Goal: Task Accomplishment & Management: Manage account settings

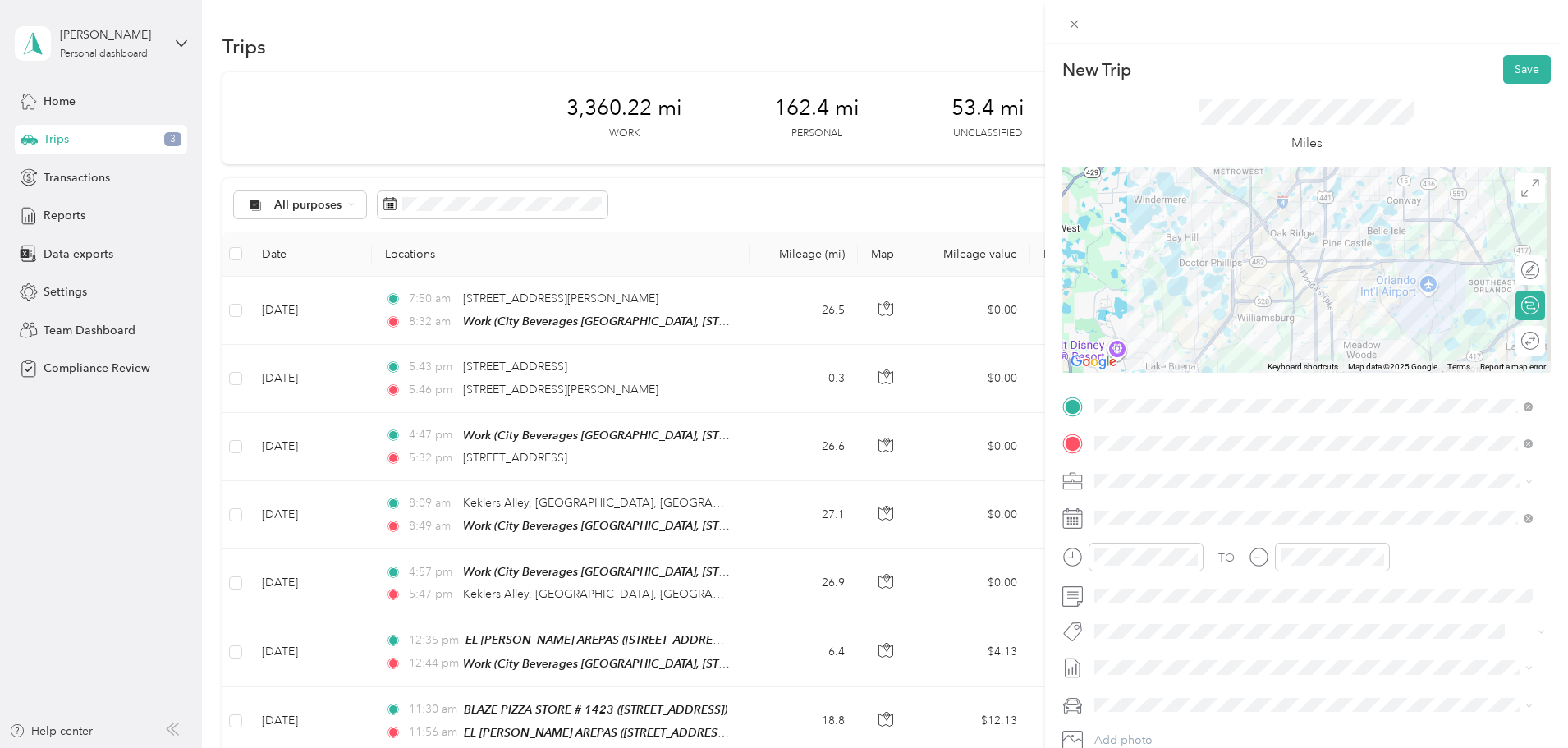
click at [1365, 513] on div "TEAM UNIVERSAL STUDIOS [US_STATE]" at bounding box center [1245, 511] width 239 height 20
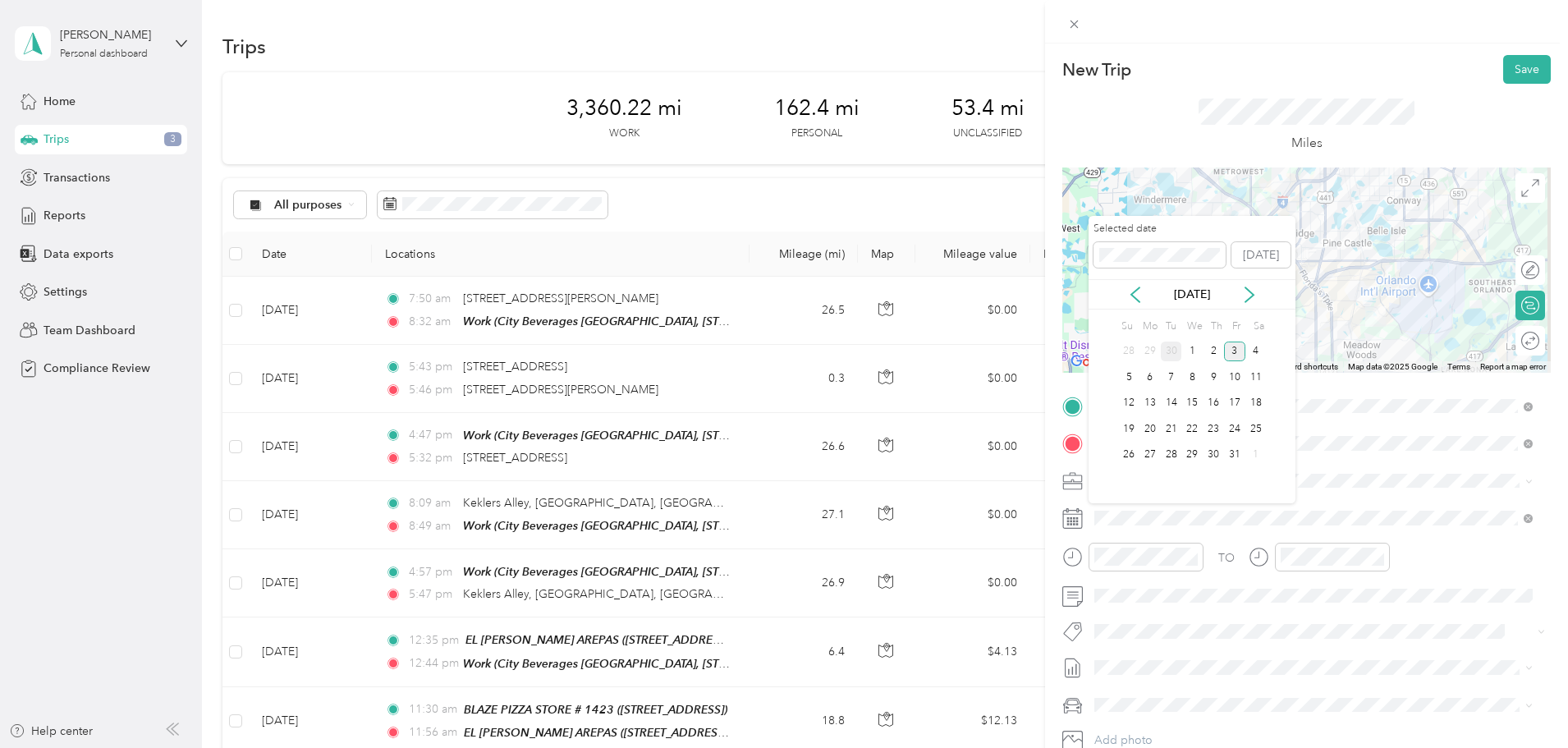
click at [1170, 347] on div "30" at bounding box center [1171, 352] width 21 height 20
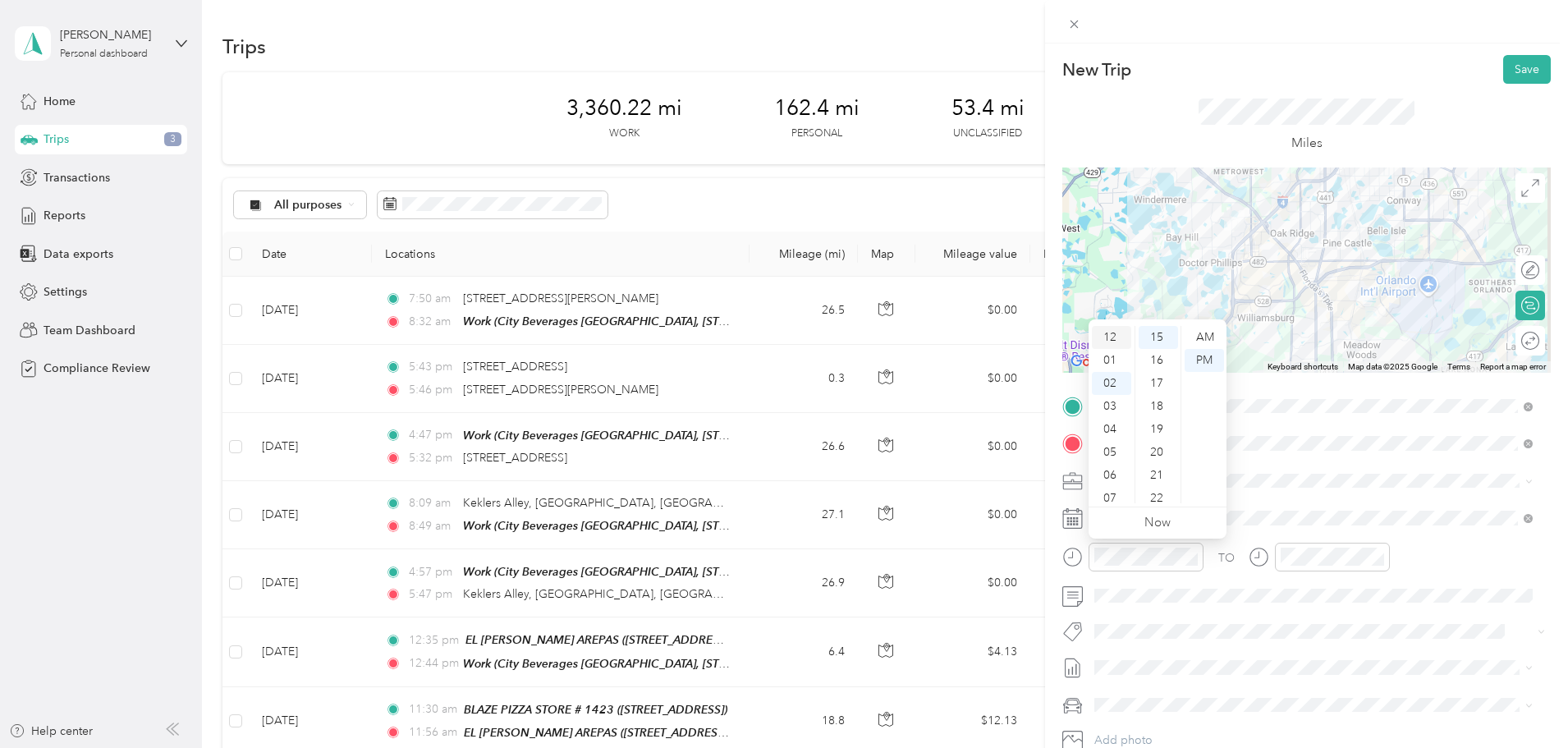
click at [1117, 331] on div "12" at bounding box center [1112, 337] width 39 height 23
click at [1162, 435] on div "30" at bounding box center [1158, 435] width 39 height 23
click at [1161, 332] on div "30" at bounding box center [1158, 337] width 39 height 23
click at [1263, 500] on div "TO Add photo" at bounding box center [1306, 592] width 488 height 397
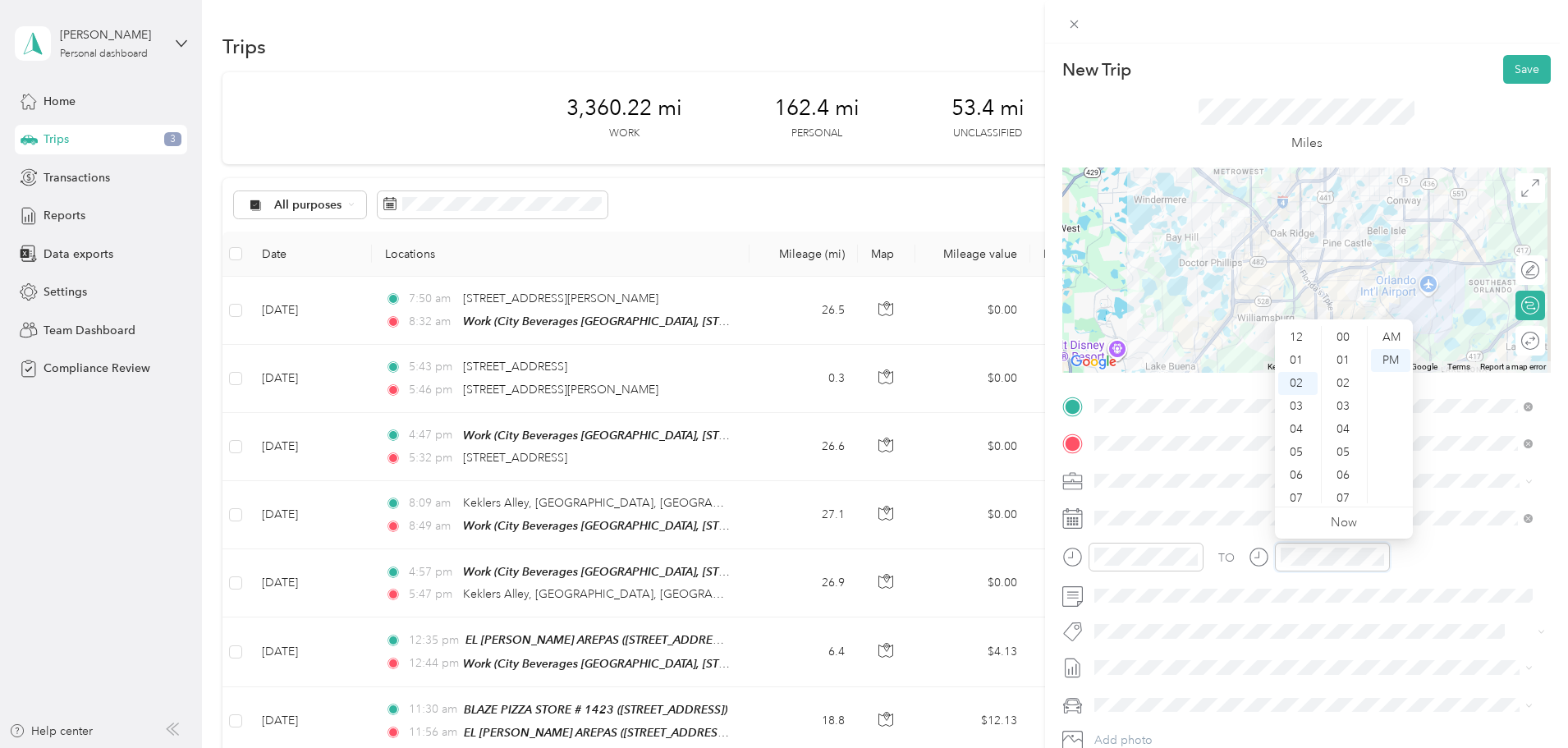
scroll to position [46, 0]
click at [1302, 339] on div "02" at bounding box center [1297, 337] width 39 height 23
click at [1349, 339] on div "00" at bounding box center [1344, 337] width 39 height 23
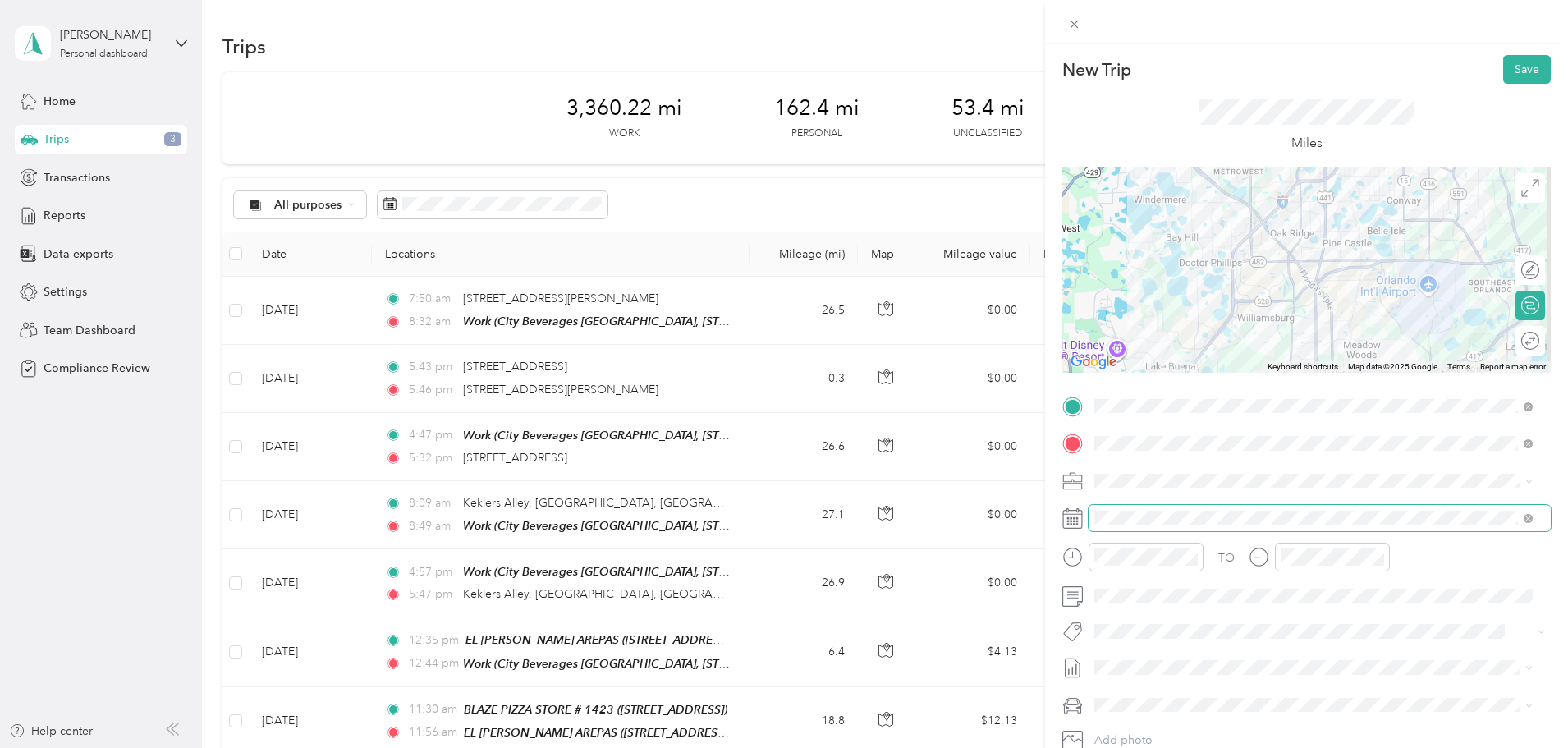
click at [1476, 529] on span at bounding box center [1320, 518] width 462 height 26
click at [1517, 74] on button "Save" at bounding box center [1527, 69] width 48 height 29
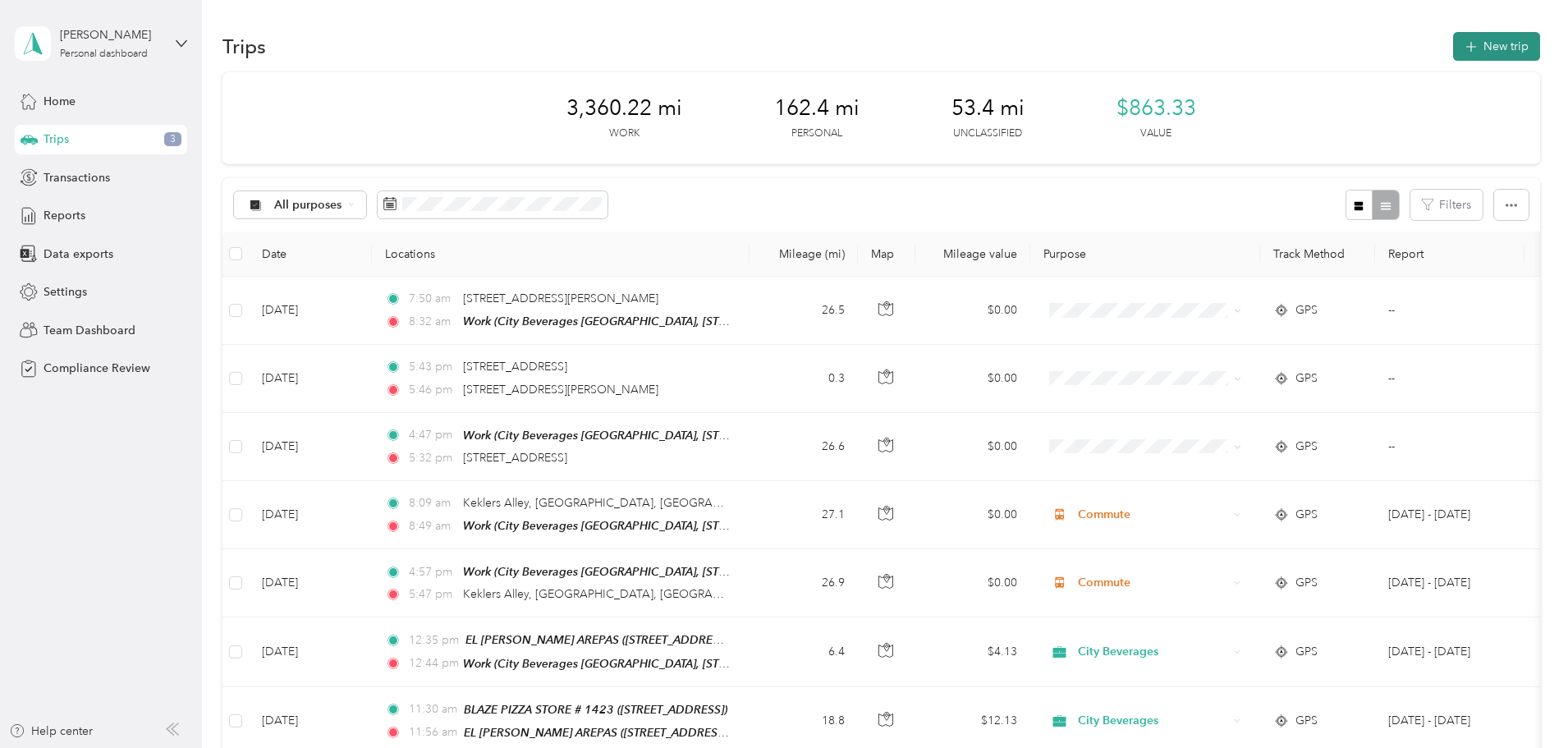
click at [1454, 58] on button "New trip" at bounding box center [1497, 46] width 87 height 29
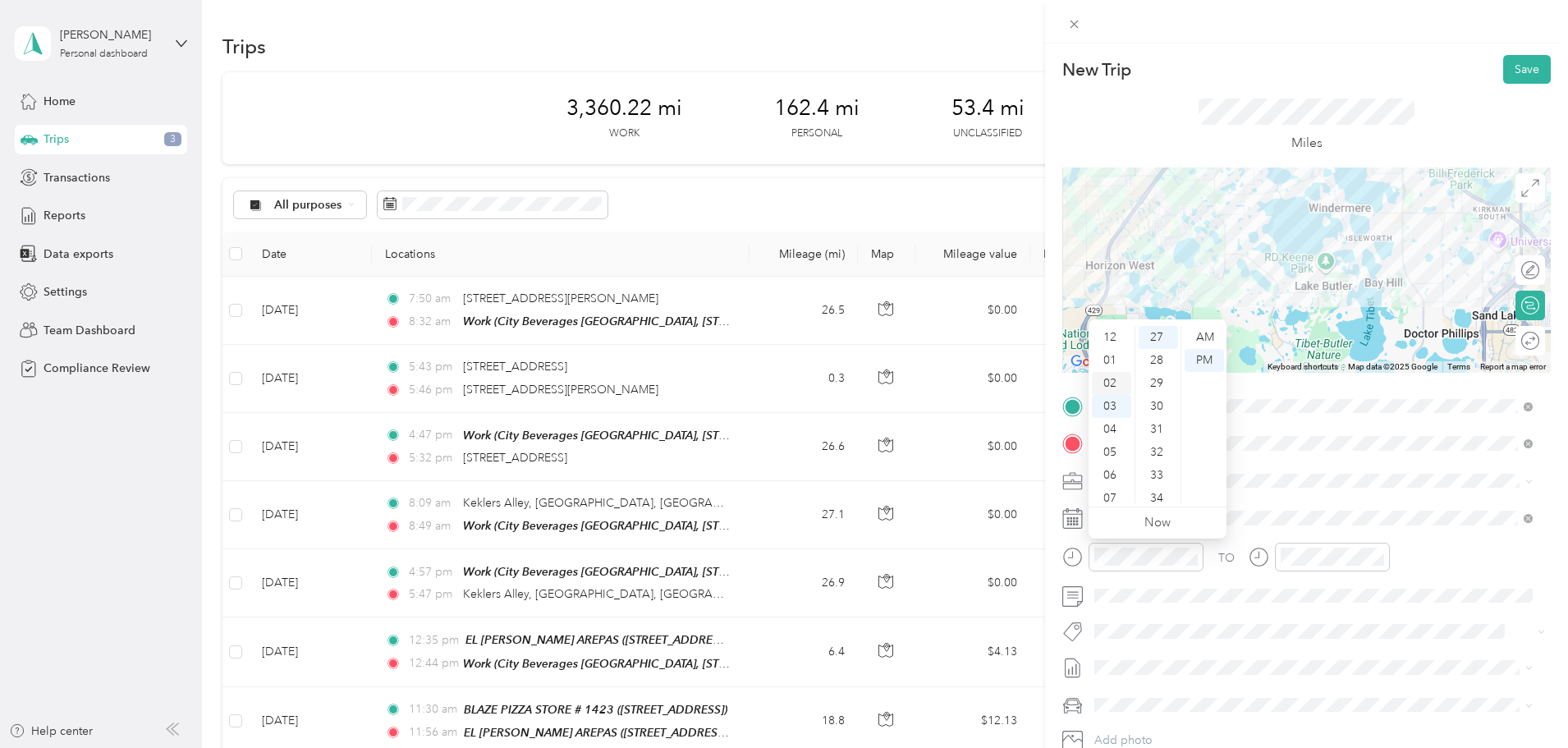
click at [1116, 383] on div "02" at bounding box center [1112, 383] width 39 height 23
click at [1160, 471] on div "15" at bounding box center [1158, 471] width 39 height 23
click at [1208, 356] on div "PM" at bounding box center [1204, 360] width 39 height 23
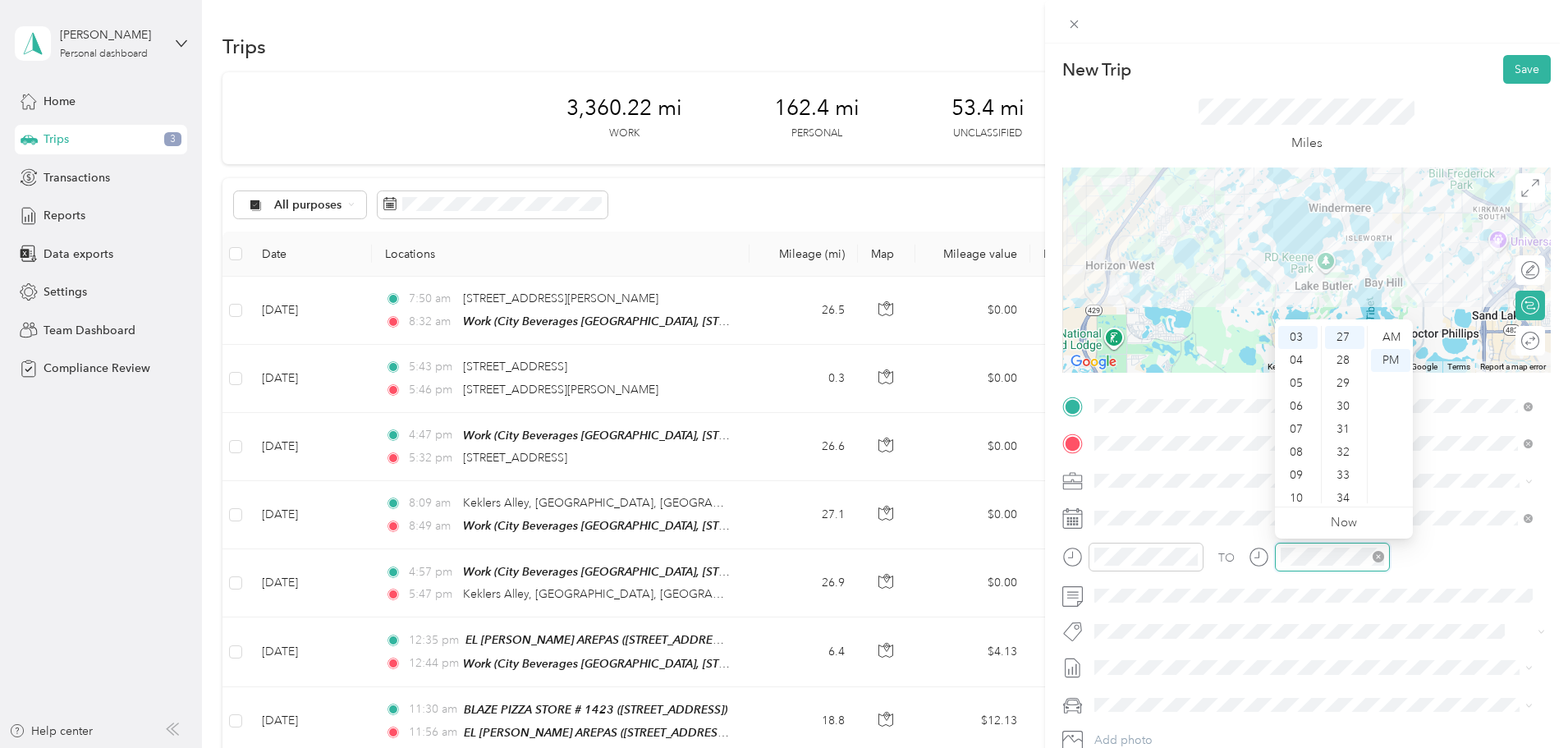
scroll to position [621, 0]
click at [1350, 417] on div "20" at bounding box center [1344, 423] width 39 height 23
click at [1506, 62] on button "Save" at bounding box center [1527, 69] width 48 height 29
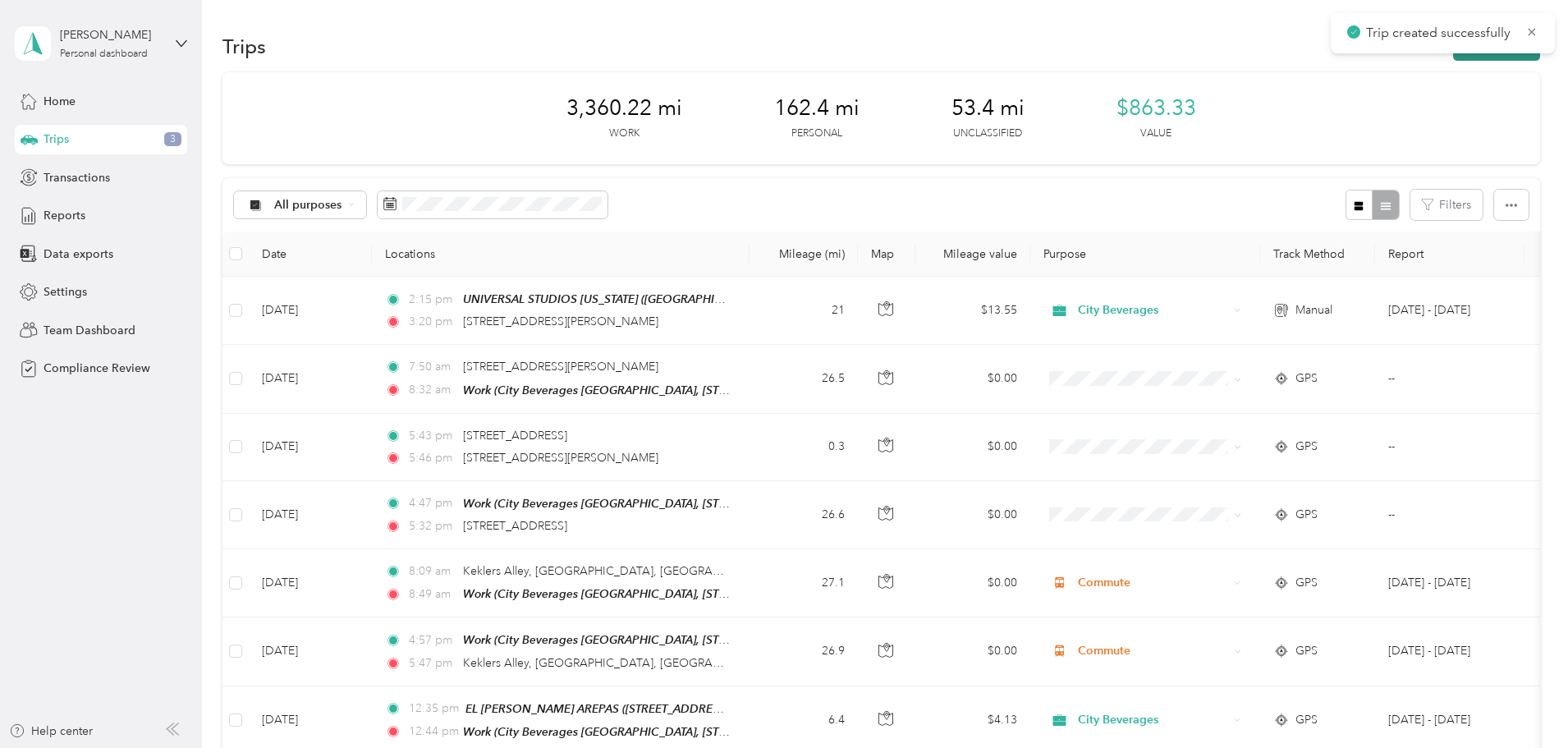
click at [1454, 59] on button "New trip" at bounding box center [1497, 46] width 87 height 29
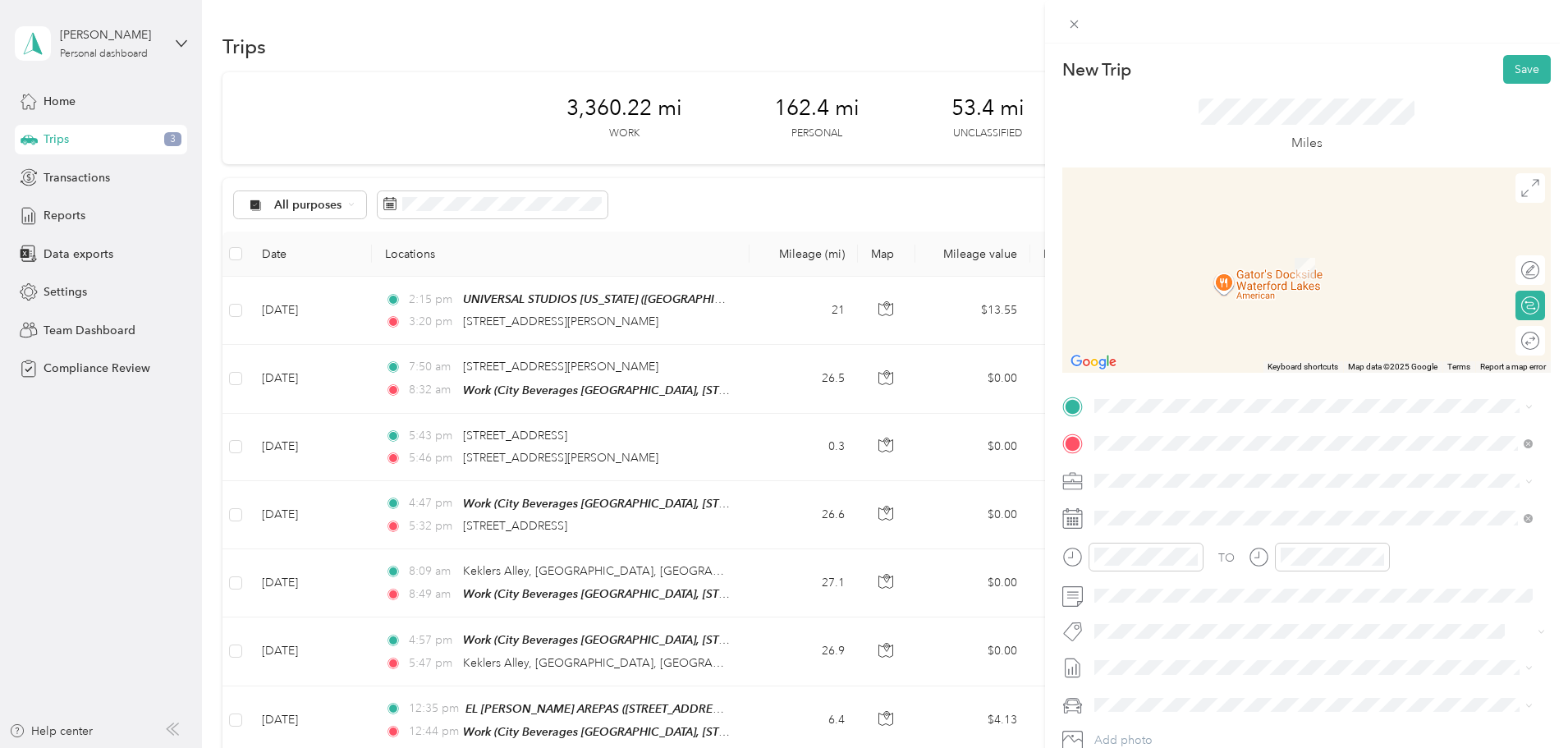
click at [1318, 747] on div "New Trip Save This trip cannot be edited because it is either under review, app…" at bounding box center [780, 748] width 1560 height 0
click at [1175, 632] on li "TEAM URBAN AIR [PERSON_NAME] 5758 [PERSON_NAME][GEOGRAPHIC_DATA], [GEOGRAPHIC_D…" at bounding box center [1313, 651] width 450 height 57
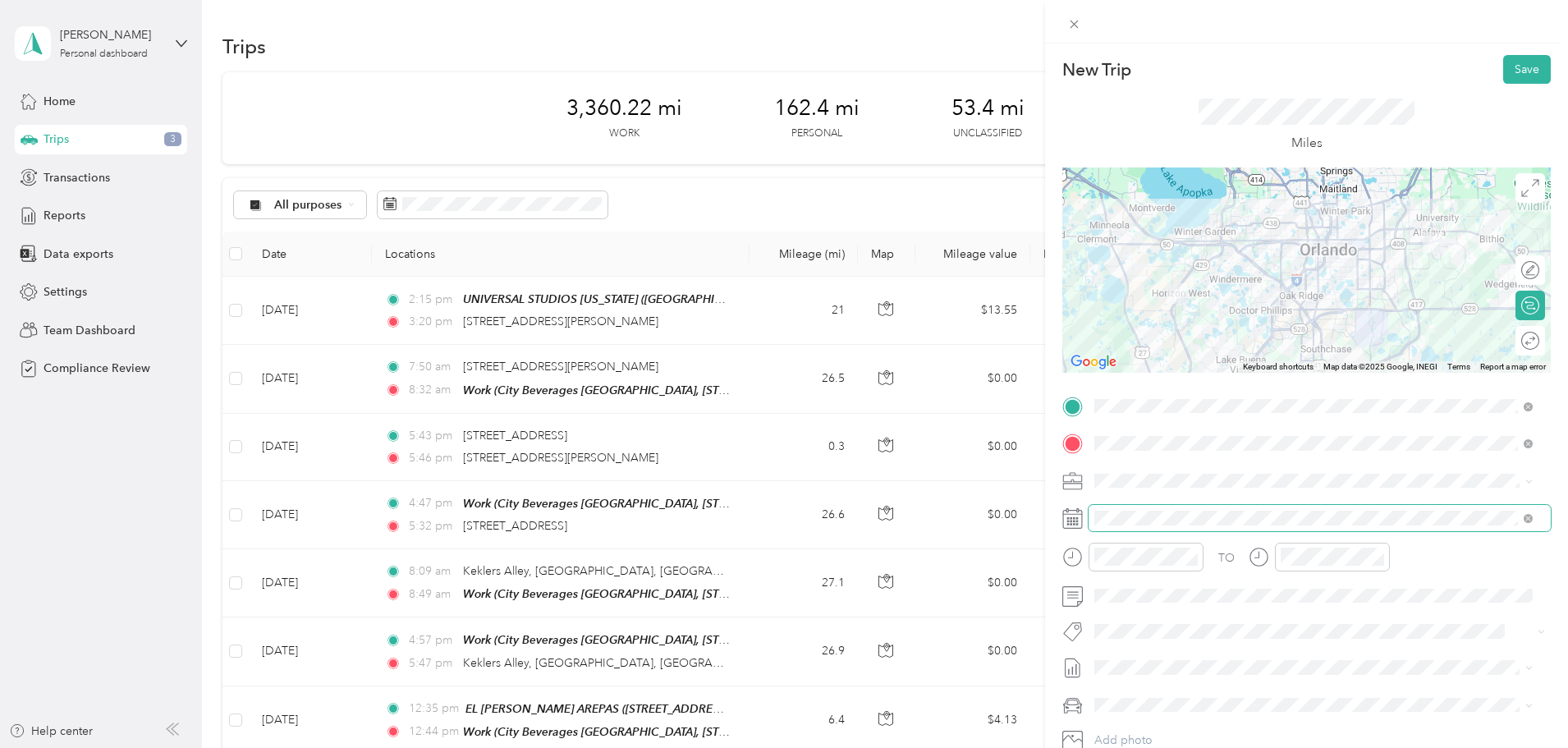
click at [1139, 510] on span at bounding box center [1320, 518] width 462 height 26
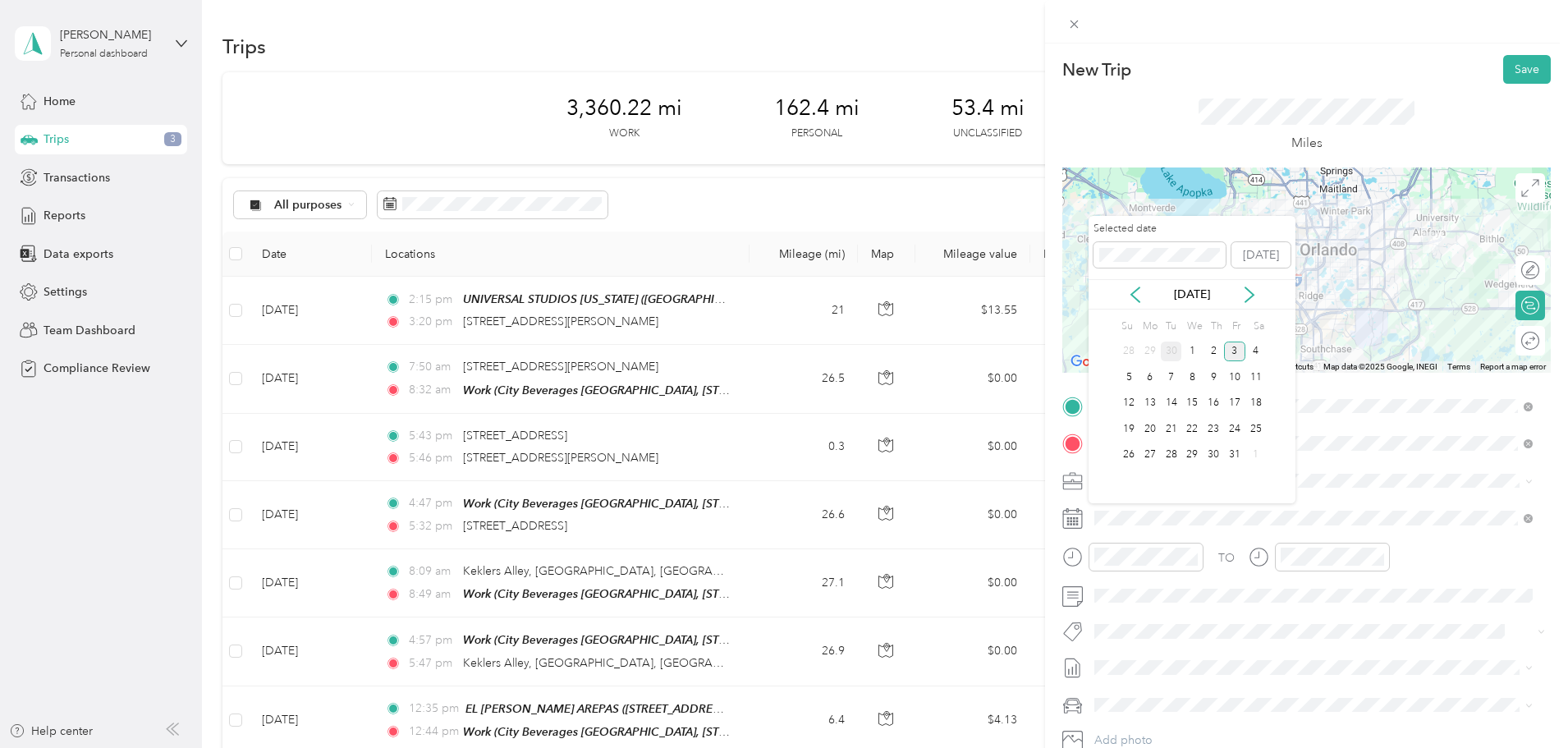
click at [1166, 350] on div "30" at bounding box center [1171, 352] width 21 height 20
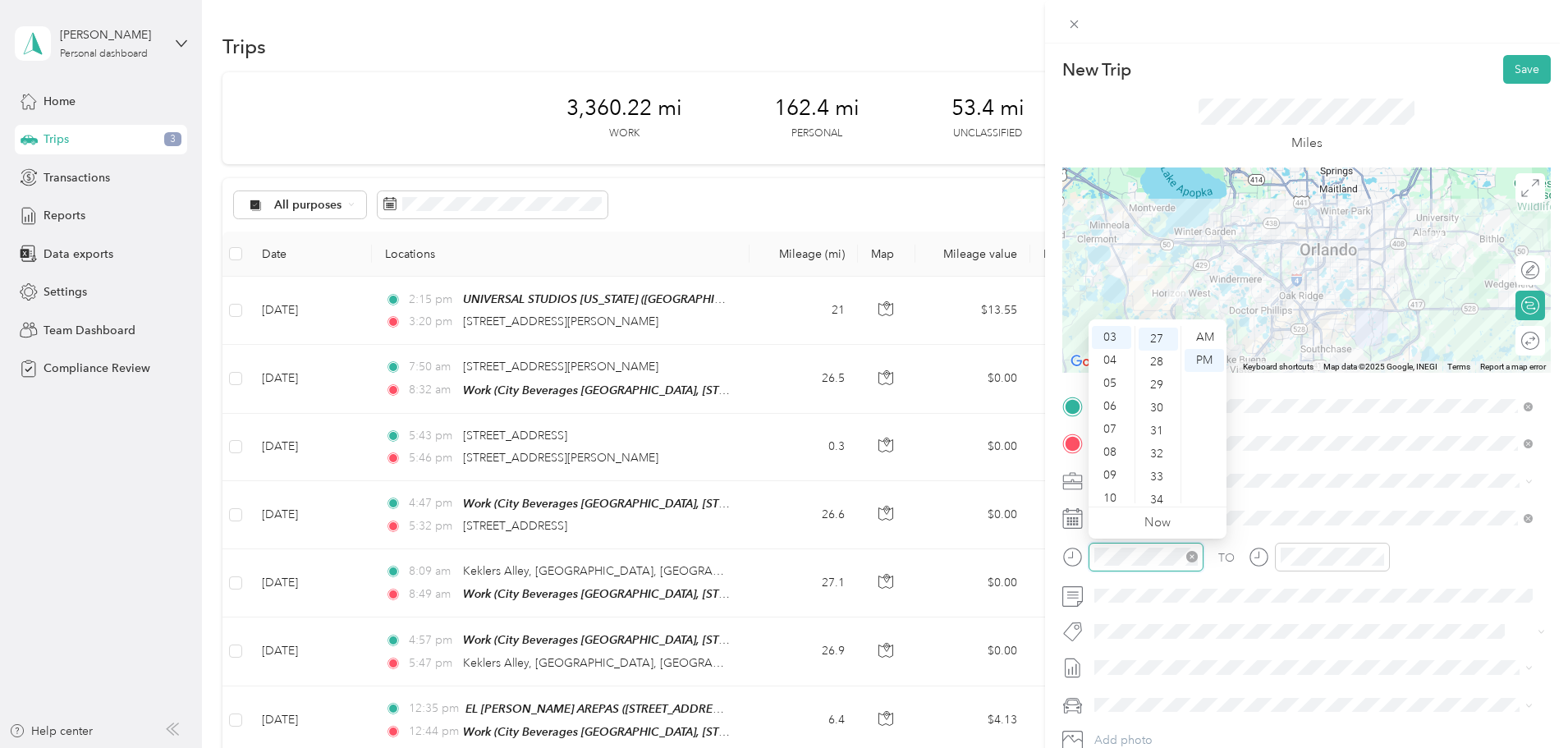
scroll to position [621, 0]
click at [1114, 387] on div "05" at bounding box center [1112, 383] width 39 height 23
click at [1118, 373] on div "06" at bounding box center [1112, 377] width 39 height 23
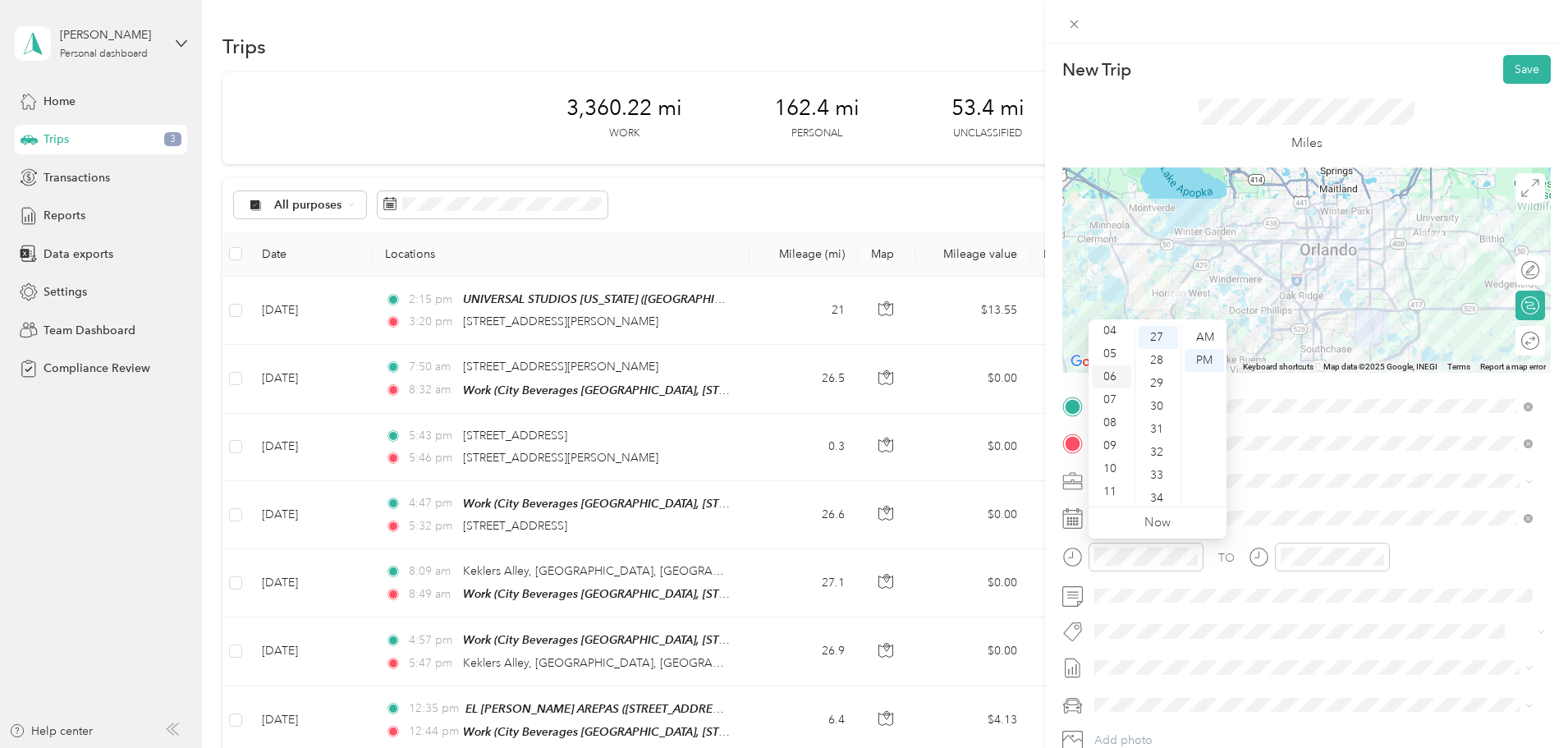
click at [1115, 373] on div "06" at bounding box center [1112, 377] width 39 height 23
click at [1161, 337] on div "00" at bounding box center [1158, 337] width 39 height 23
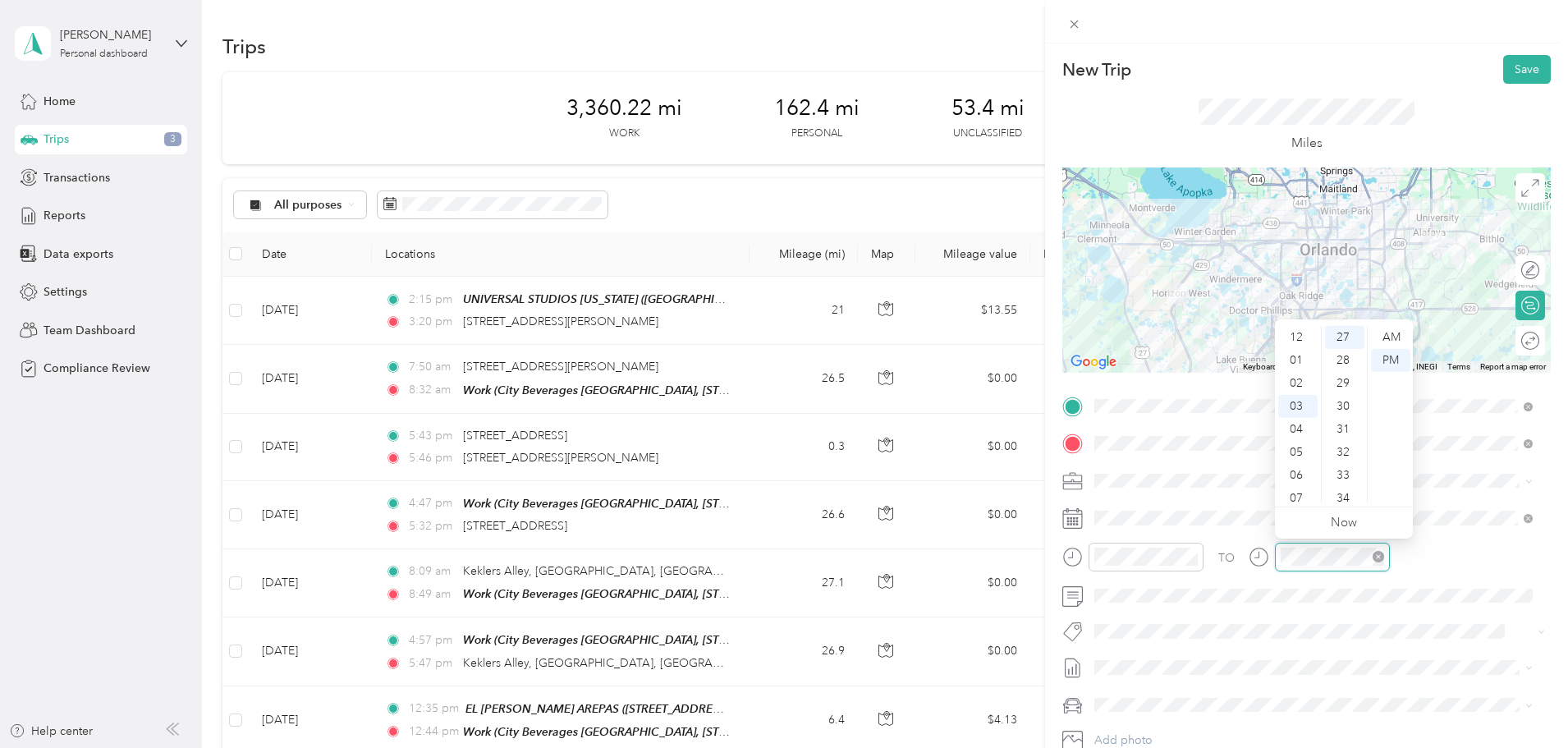
scroll to position [69, 0]
click at [1298, 408] on div "06" at bounding box center [1297, 406] width 39 height 23
click at [1344, 440] on div "35" at bounding box center [1344, 439] width 39 height 23
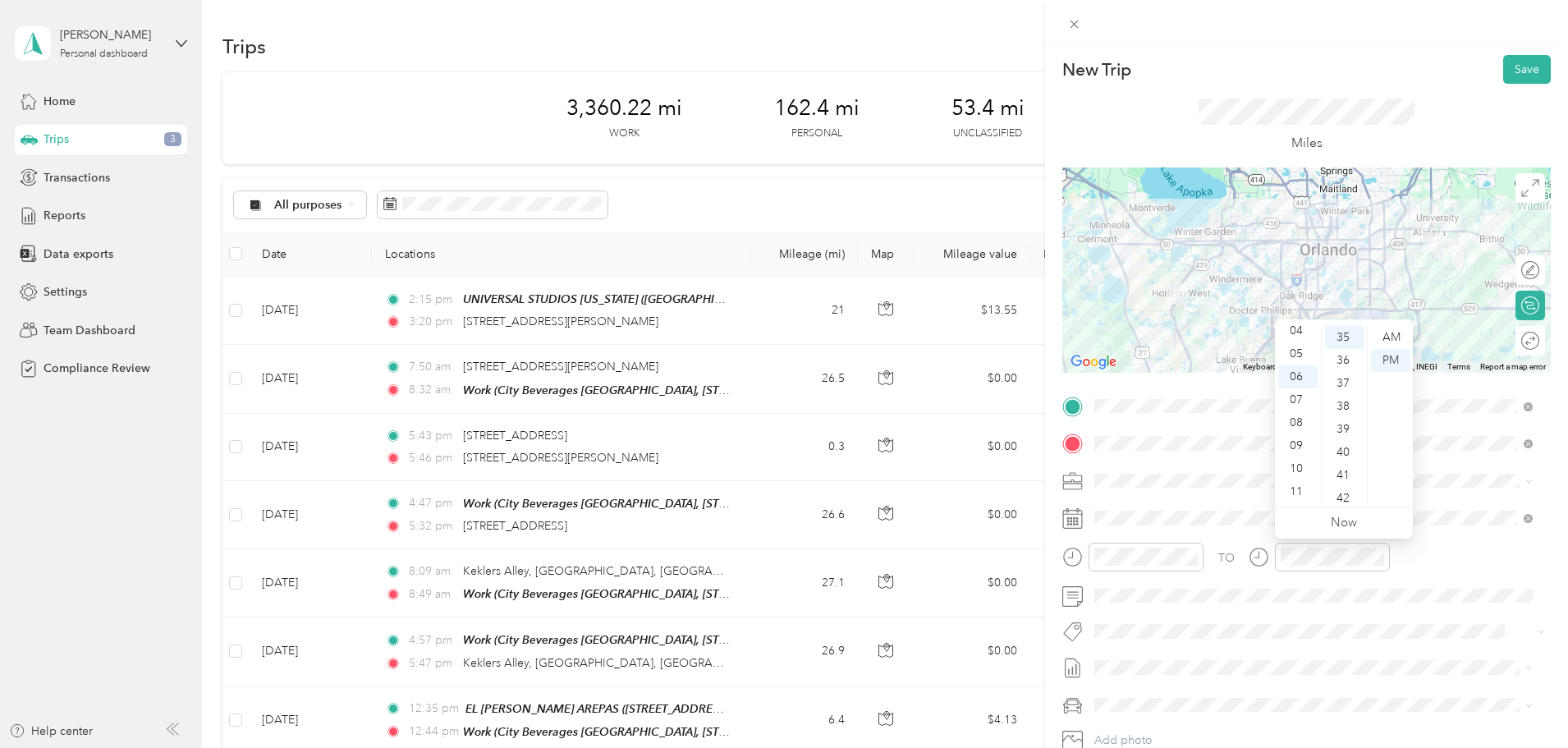
click at [1495, 580] on div "TO" at bounding box center [1306, 563] width 488 height 40
click at [1213, 534] on div "Commute" at bounding box center [1313, 538] width 427 height 18
click at [1513, 58] on button "Save" at bounding box center [1527, 69] width 48 height 29
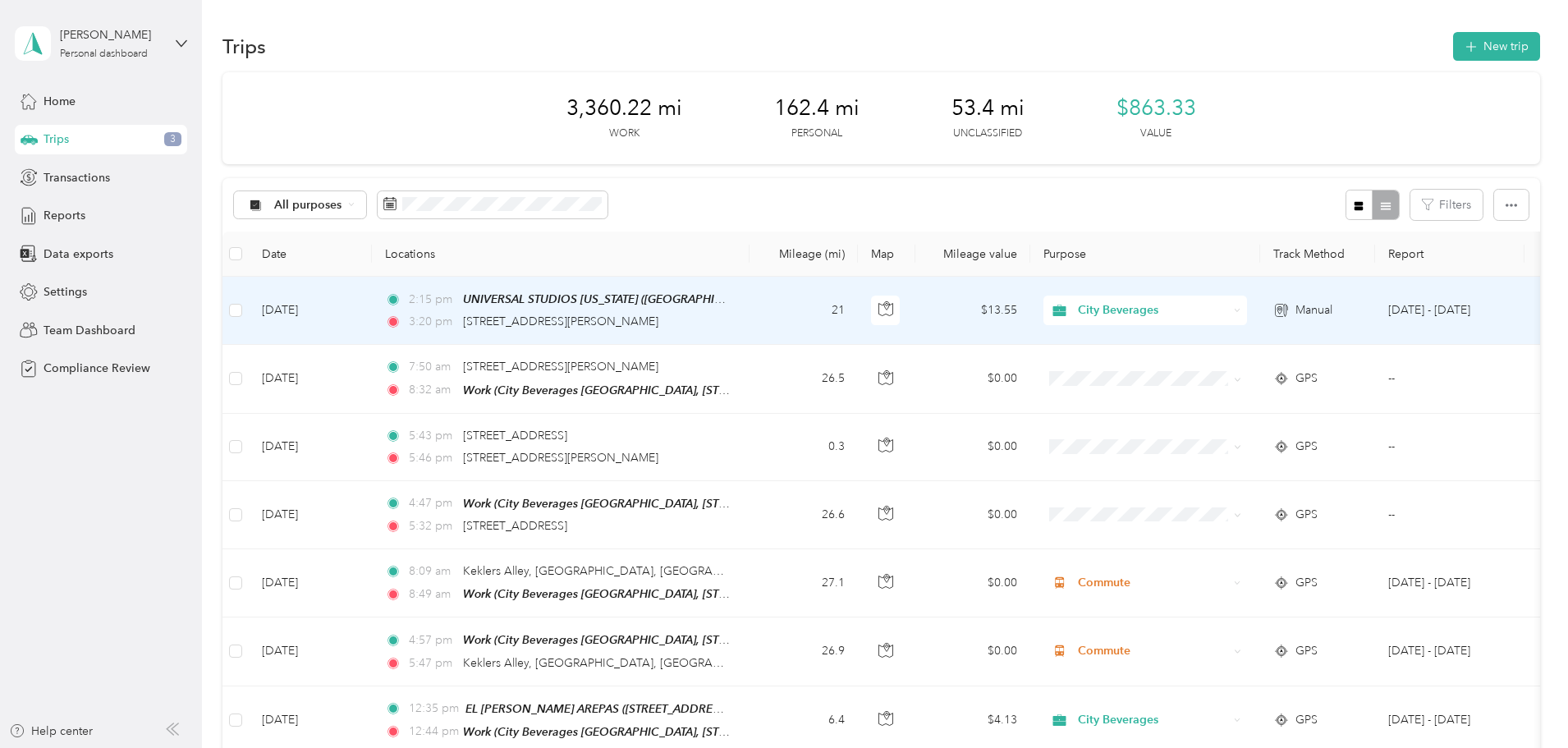
click at [858, 308] on td "21" at bounding box center [803, 310] width 108 height 68
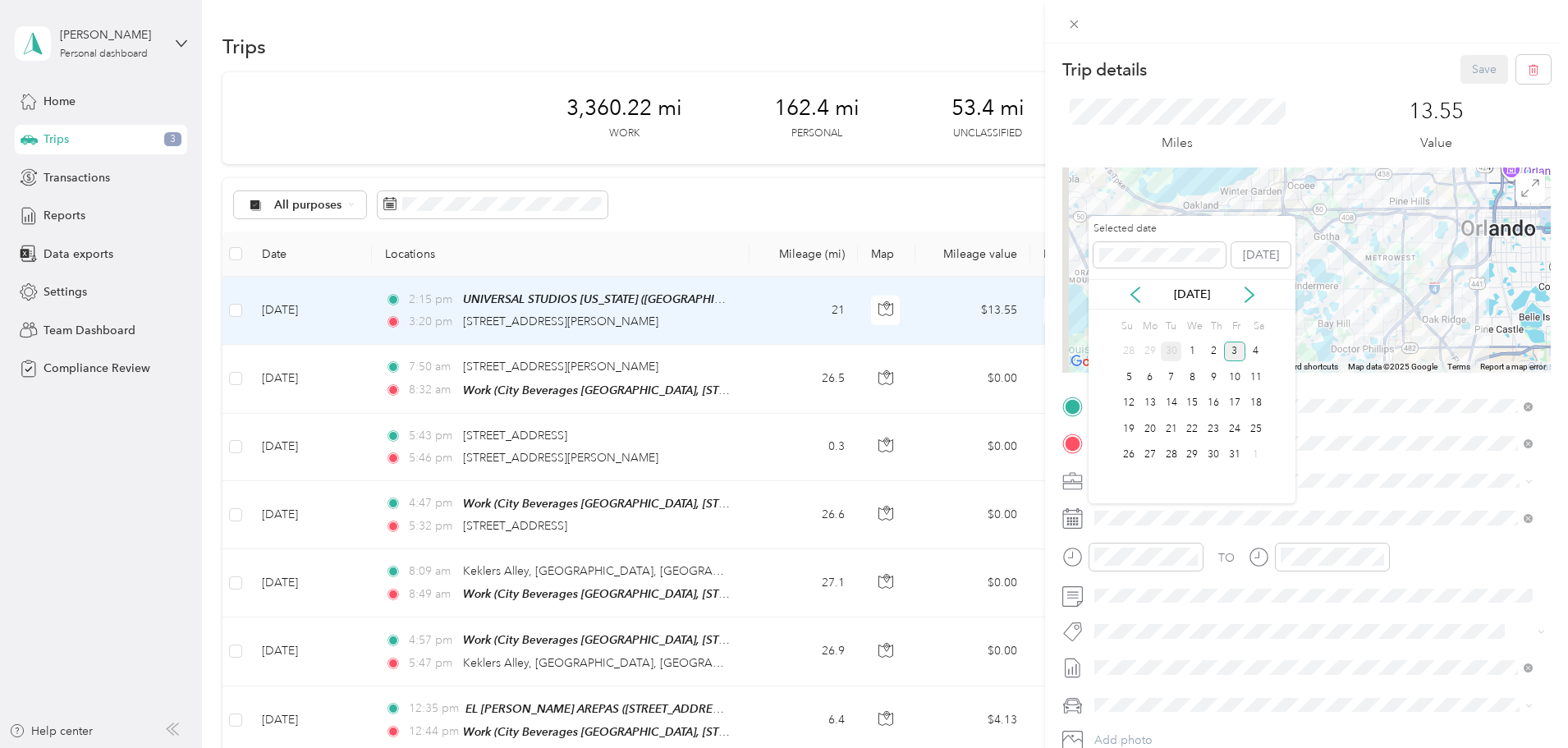
click at [1166, 349] on div "30" at bounding box center [1171, 352] width 21 height 20
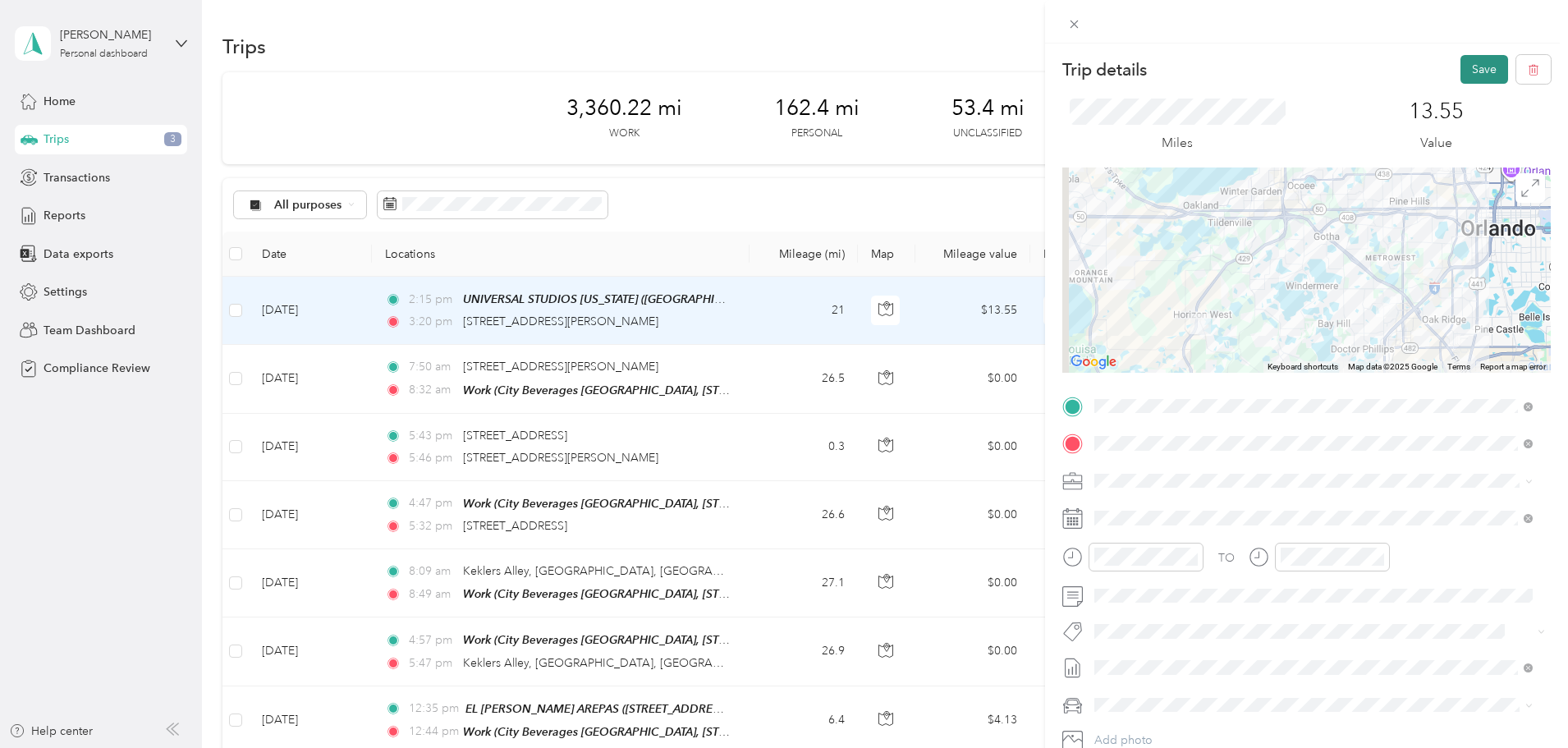
click at [1476, 68] on button "Save" at bounding box center [1484, 69] width 48 height 29
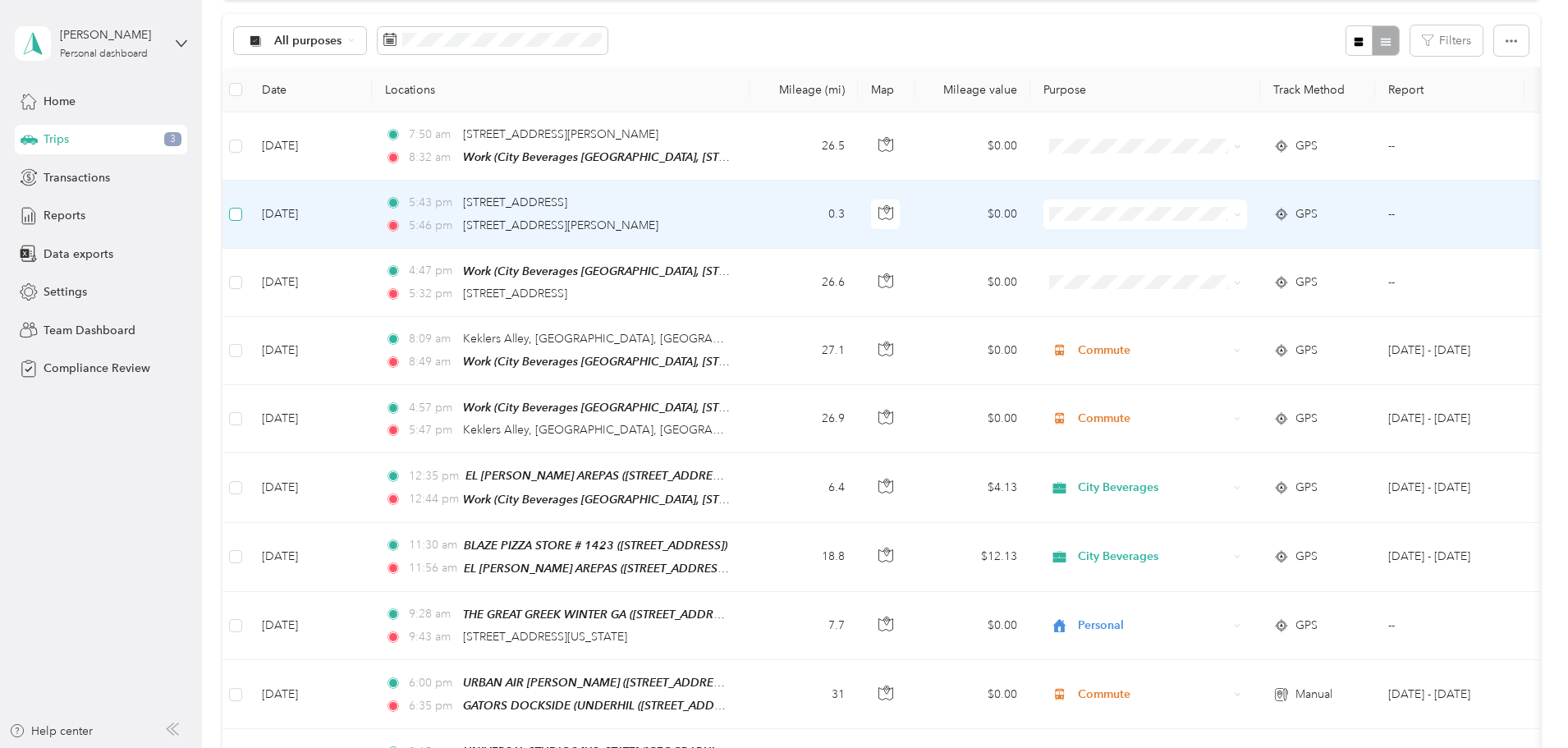
scroll to position [162, 0]
click at [527, 43] on icon "button" at bounding box center [523, 42] width 10 height 11
click at [766, 113] on div "Are you sure you want to delete ALL 1 trip(s)? No Yes" at bounding box center [634, 98] width 295 height 72
click at [528, 45] on icon "button" at bounding box center [523, 42] width 12 height 12
click at [739, 113] on button "Yes" at bounding box center [754, 109] width 32 height 26
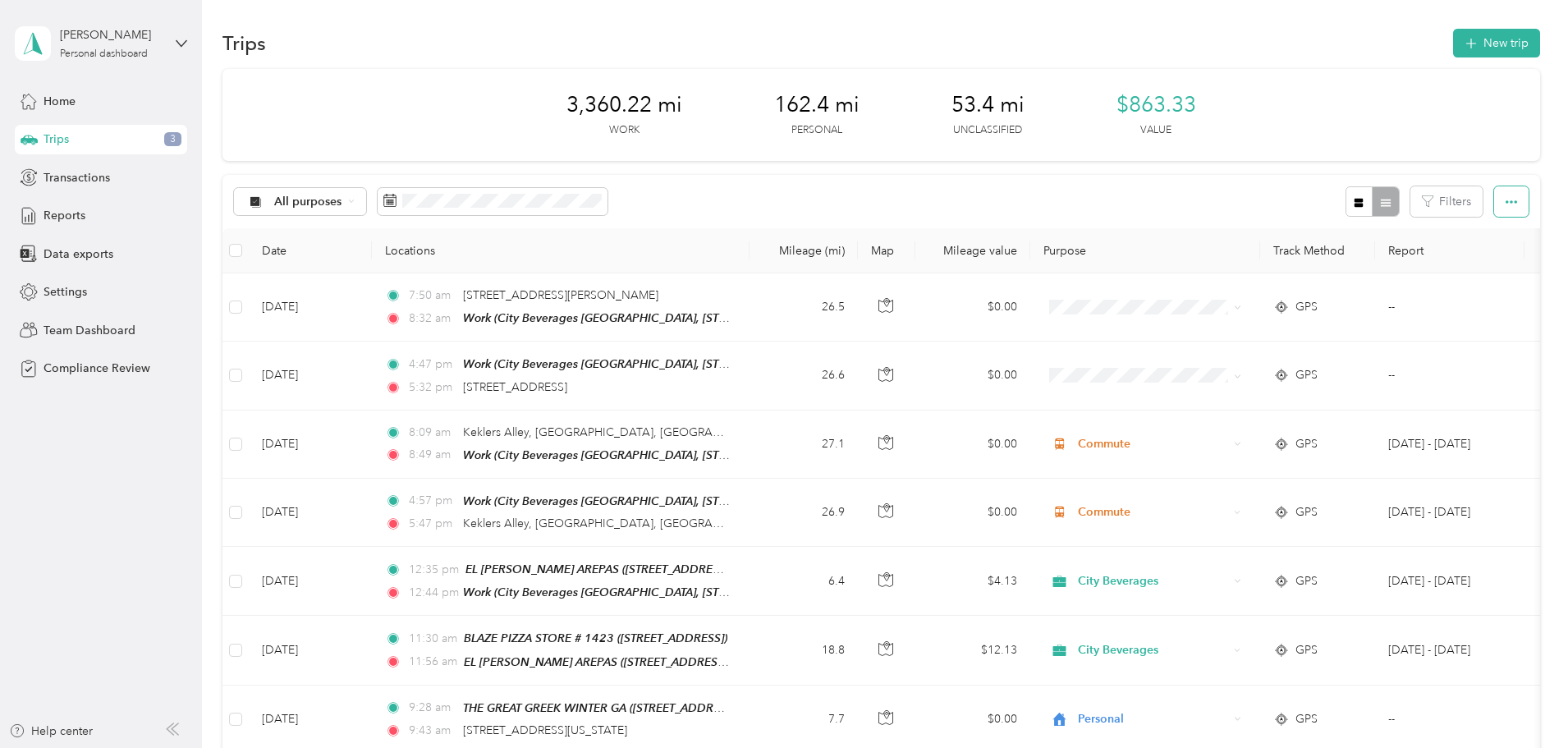
scroll to position [0, 0]
click at [1454, 51] on button "New trip" at bounding box center [1497, 46] width 87 height 29
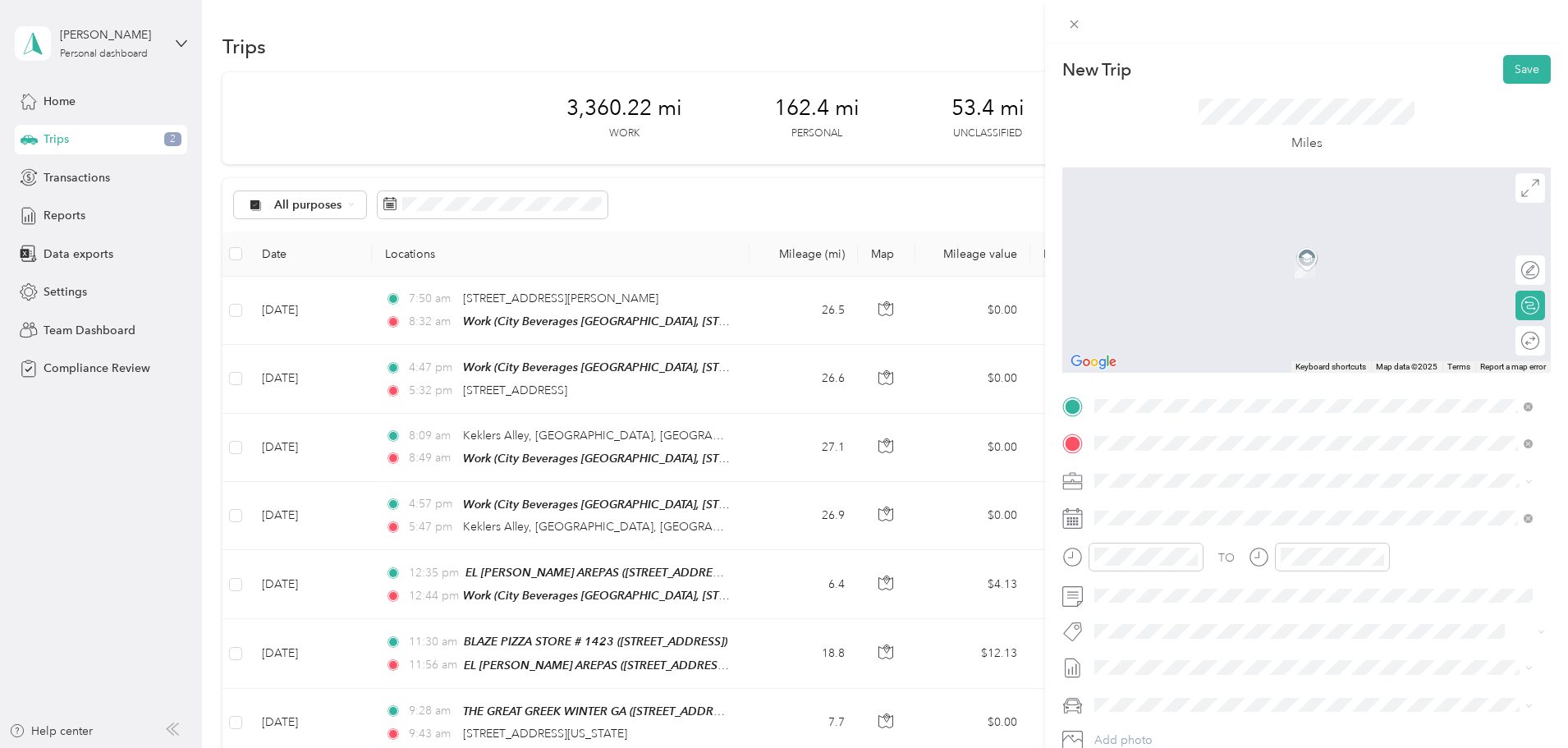
click at [1302, 522] on div "TEAM URBAN AIR [PERSON_NAME] 5758 [PERSON_NAME][GEOGRAPHIC_DATA], [GEOGRAPHIC_D…" at bounding box center [1235, 521] width 219 height 40
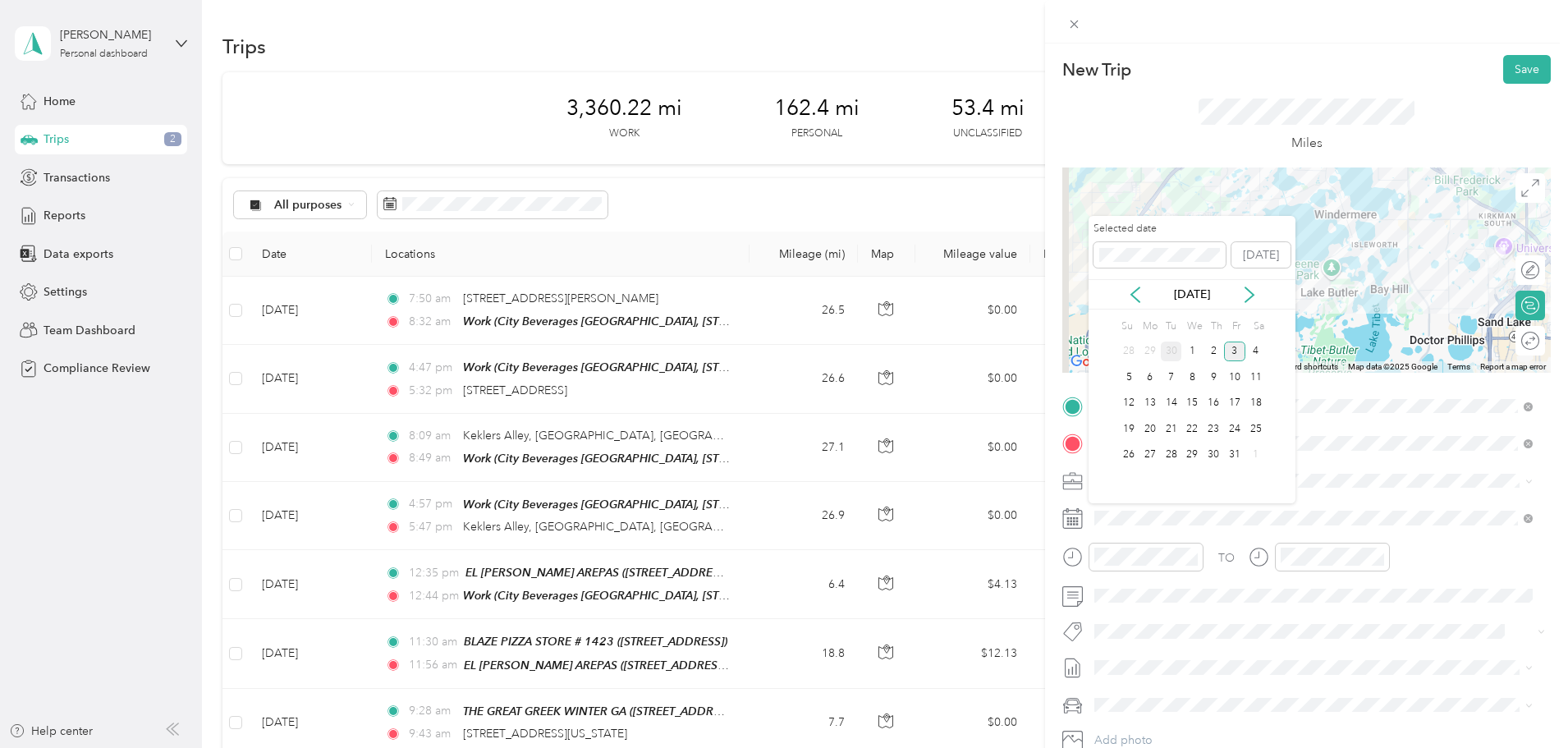
click at [1173, 349] on div "30" at bounding box center [1171, 352] width 21 height 20
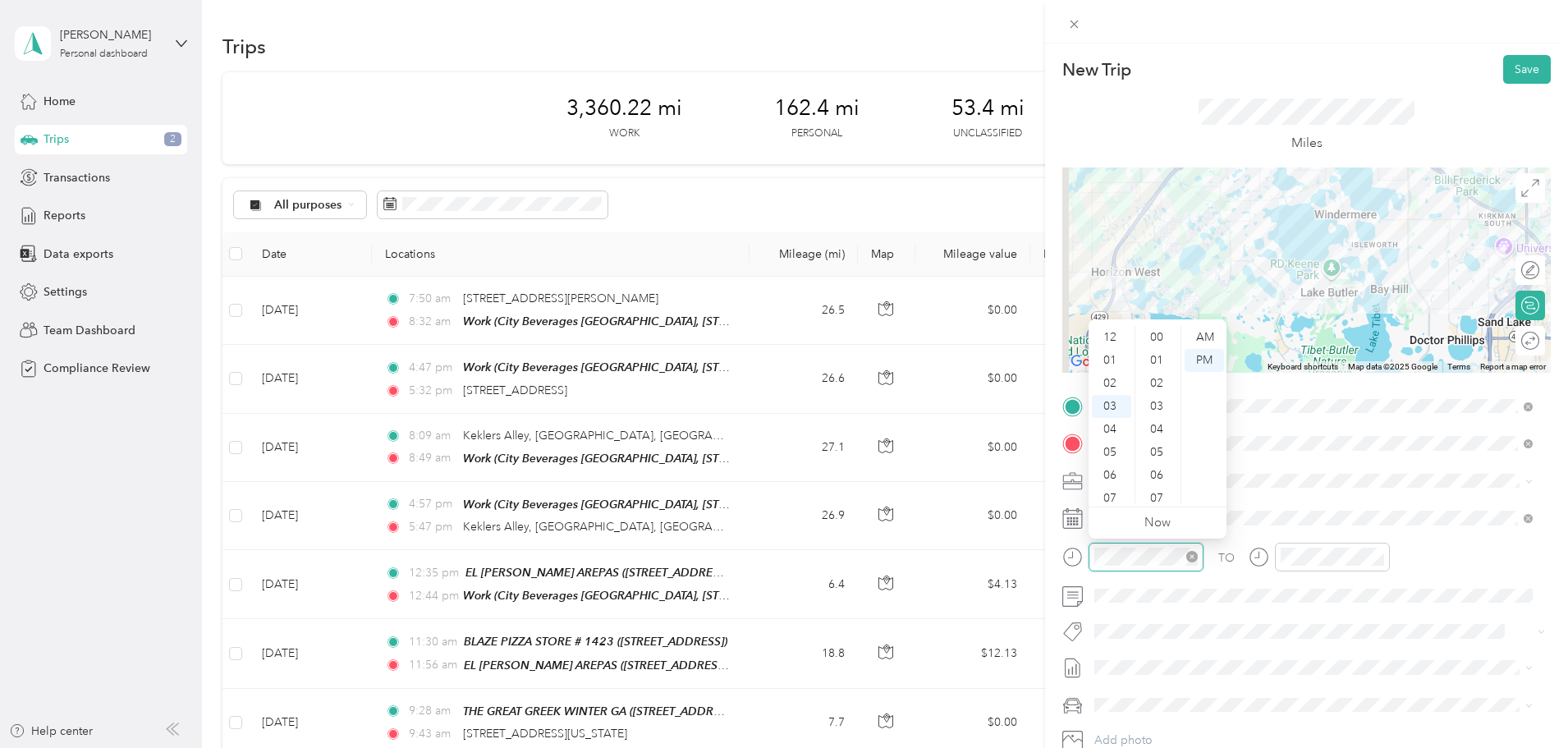
scroll to position [919, 0]
click at [1108, 338] on div "03" at bounding box center [1112, 337] width 39 height 23
click at [1112, 393] on div "02" at bounding box center [1112, 383] width 39 height 23
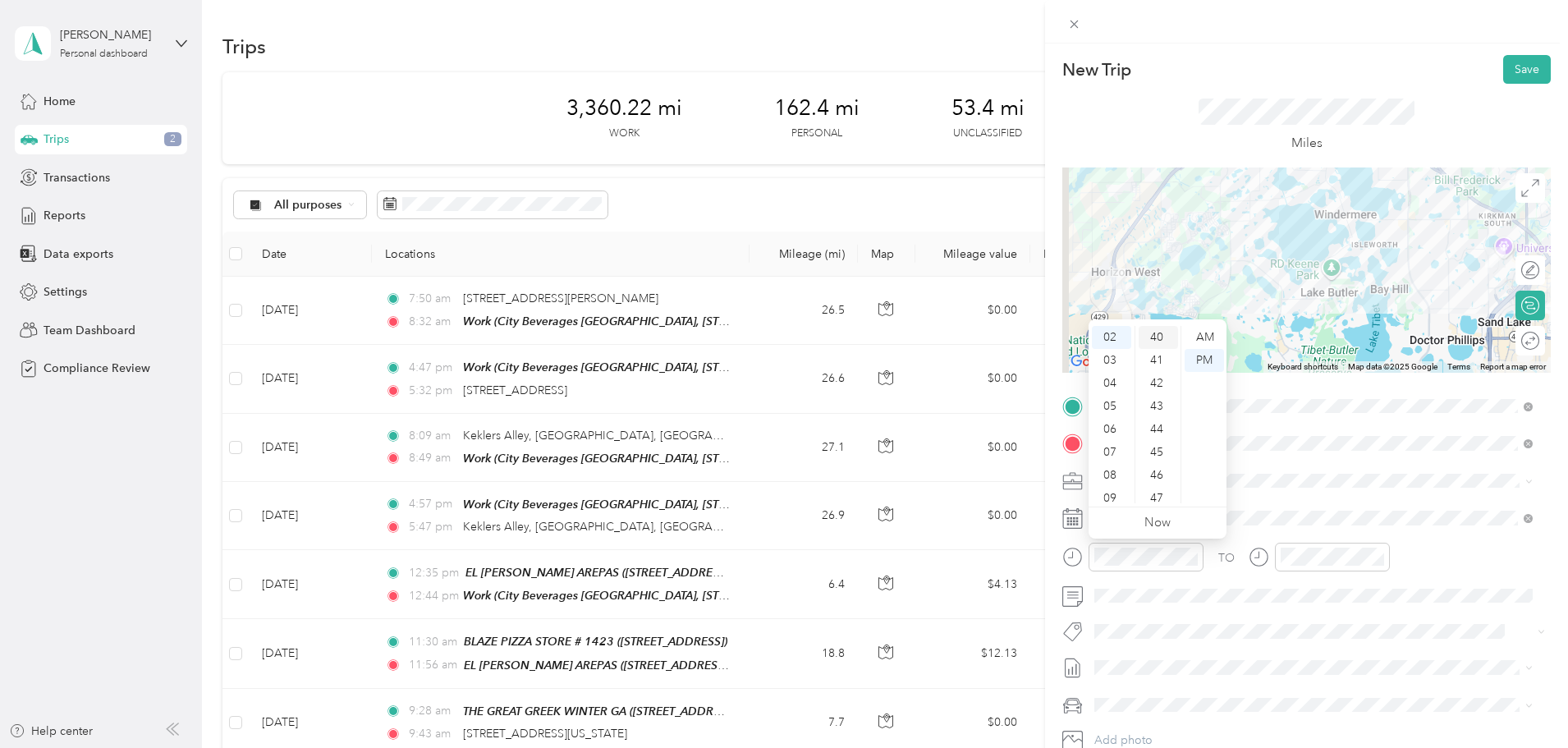
click at [1163, 340] on div "40" at bounding box center [1158, 337] width 39 height 23
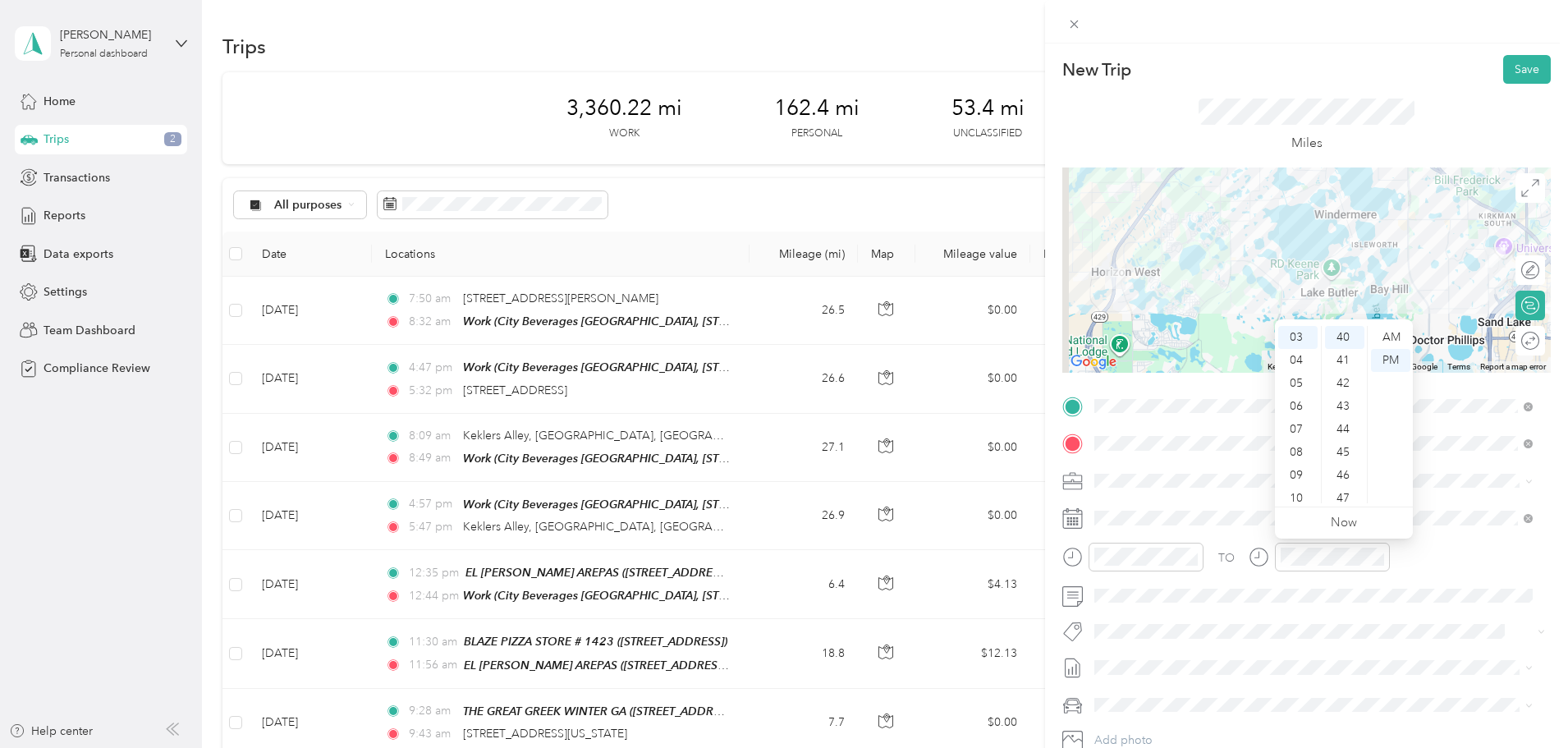
click at [1490, 563] on div "TO" at bounding box center [1306, 563] width 488 height 40
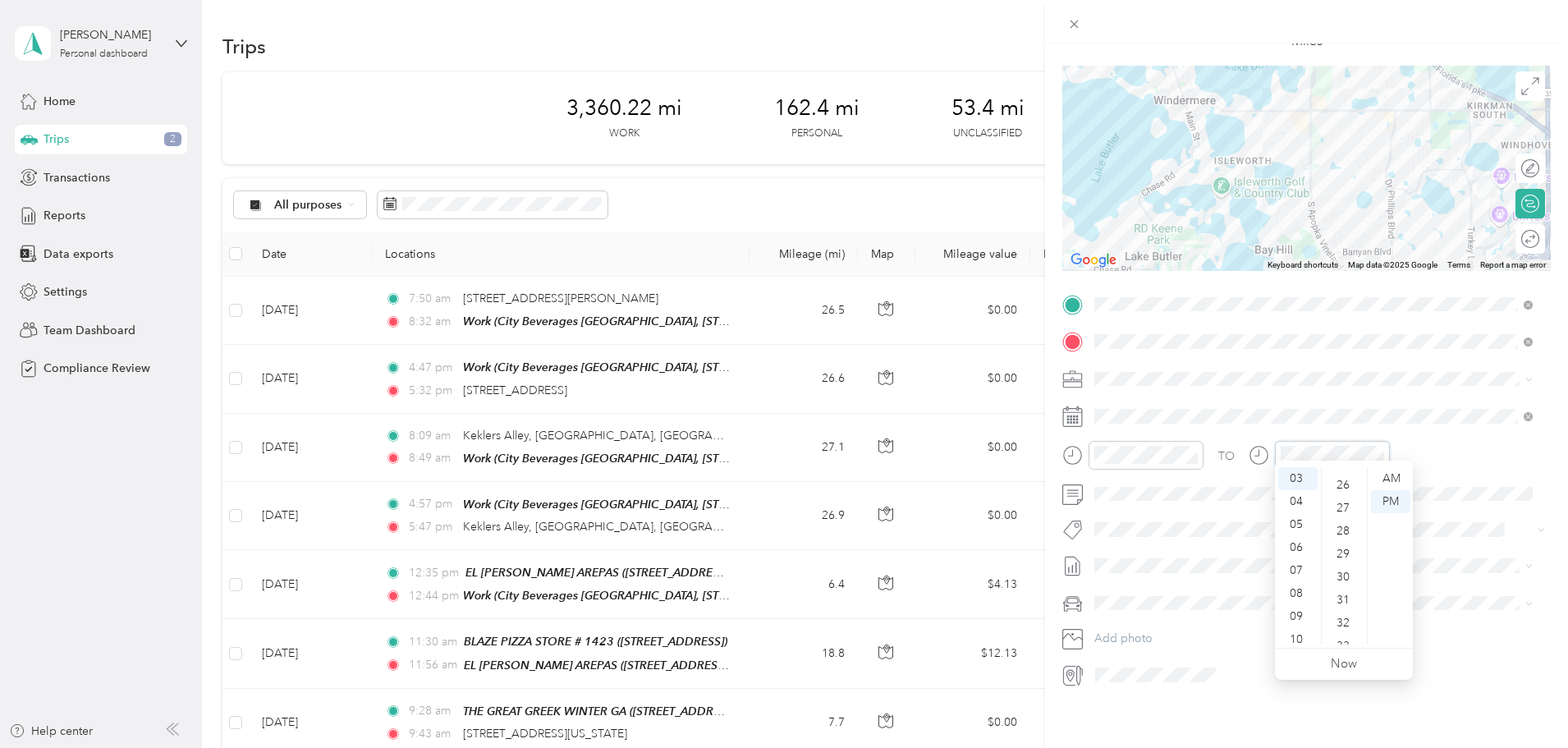
scroll to position [509, 0]
click at [1350, 467] on div "22" at bounding box center [1344, 475] width 39 height 23
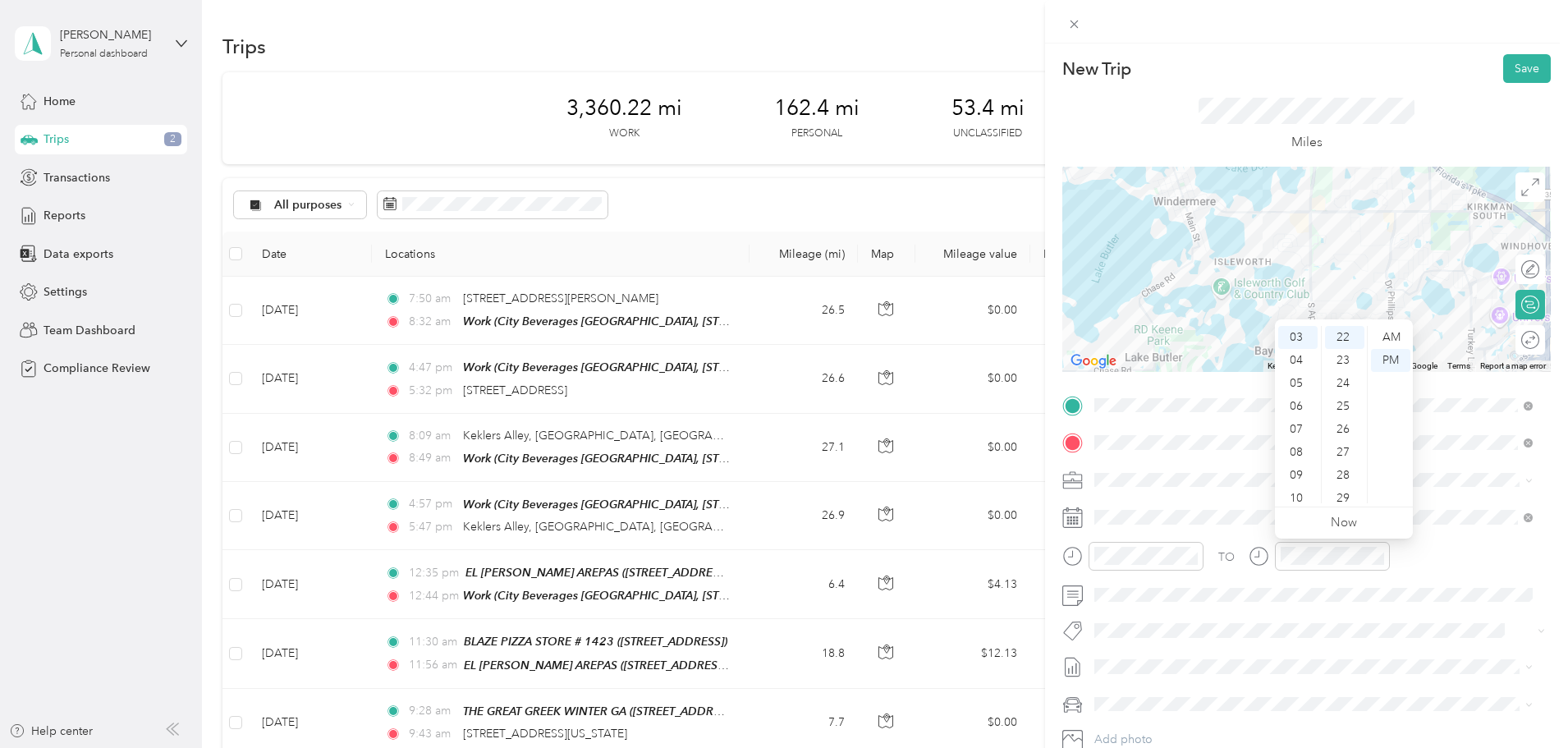
scroll to position [0, 0]
click at [1517, 66] on button "Save" at bounding box center [1527, 69] width 48 height 29
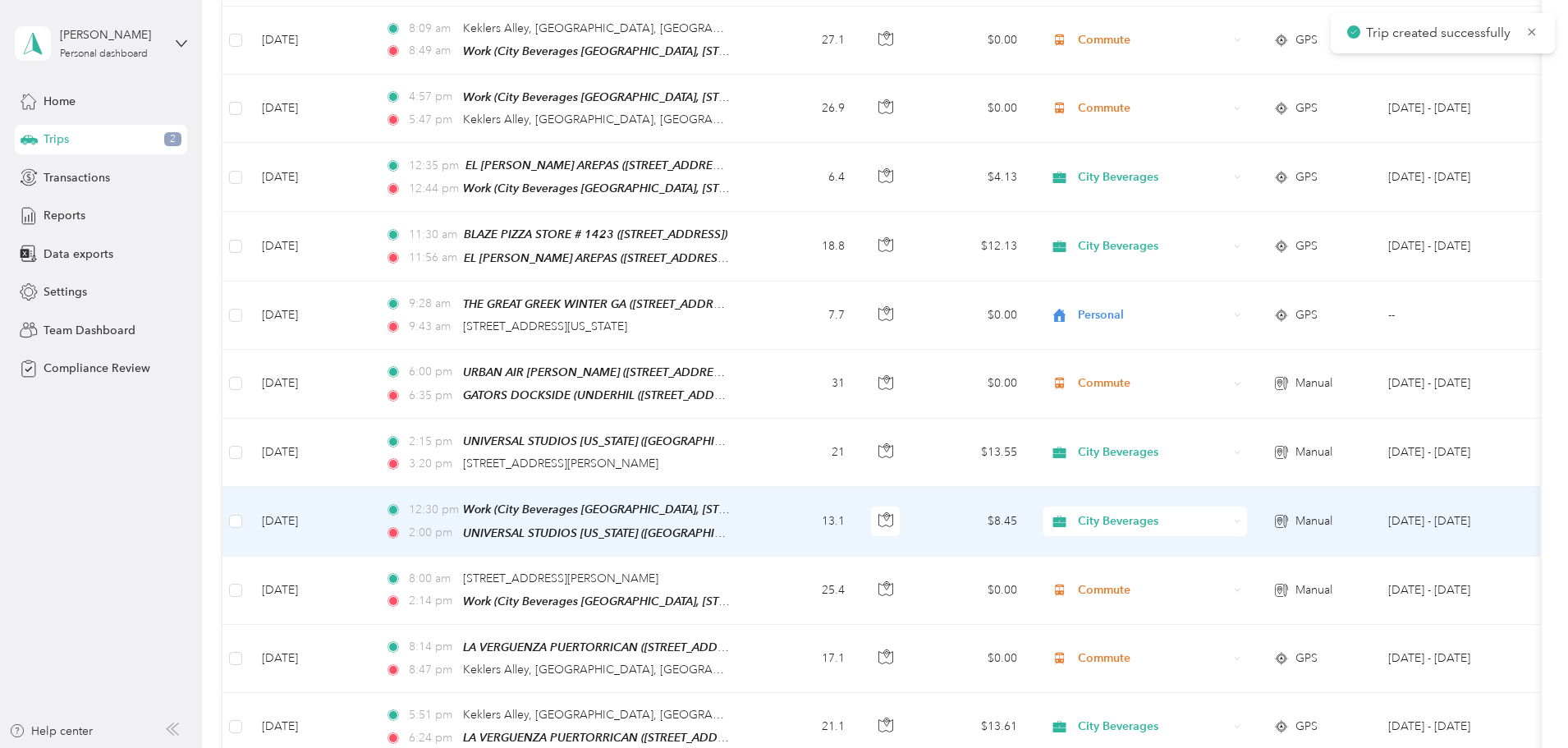
scroll to position [411, 0]
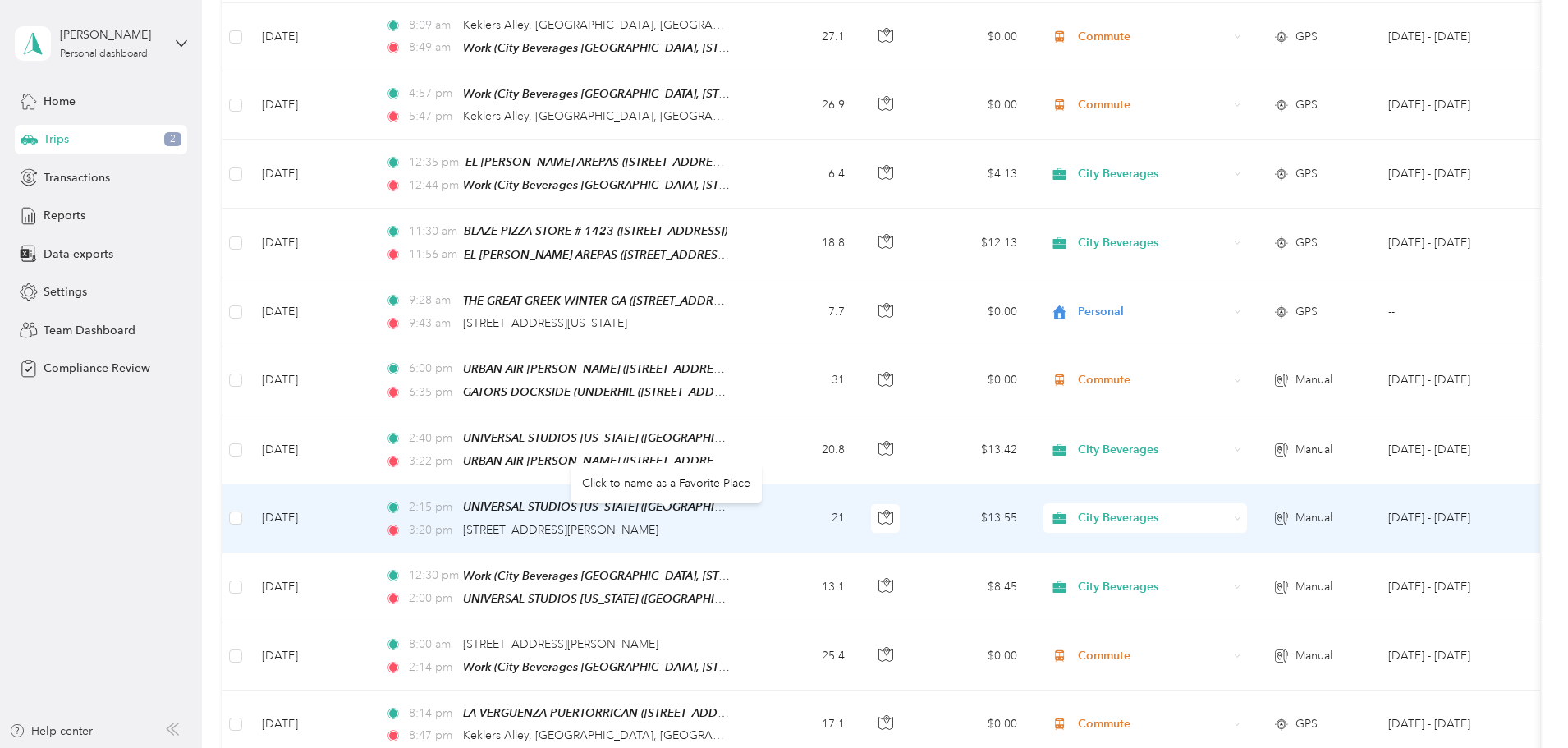
click at [659, 523] on span "[STREET_ADDRESS][PERSON_NAME]" at bounding box center [560, 529] width 196 height 14
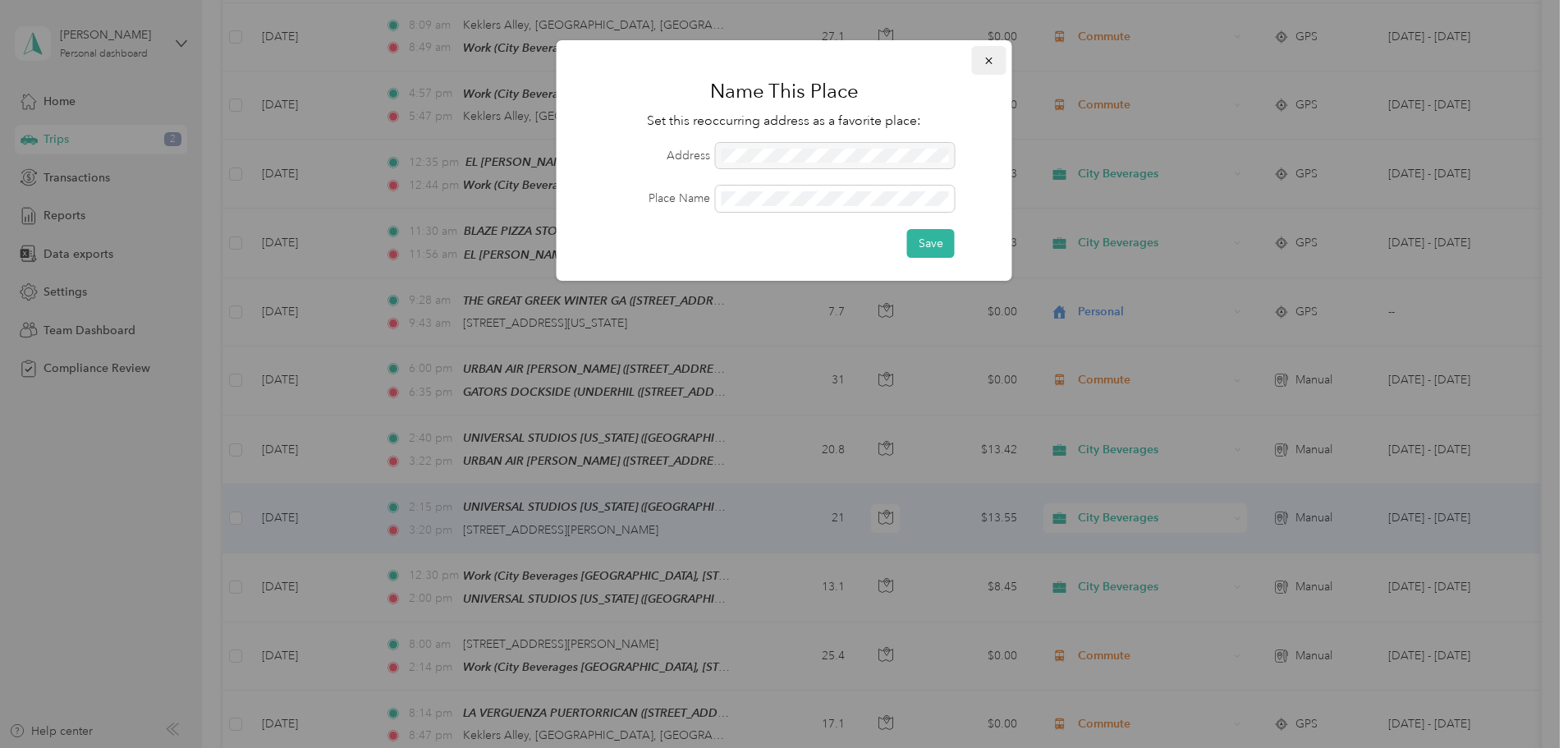
click at [987, 63] on icon "button" at bounding box center [989, 61] width 7 height 7
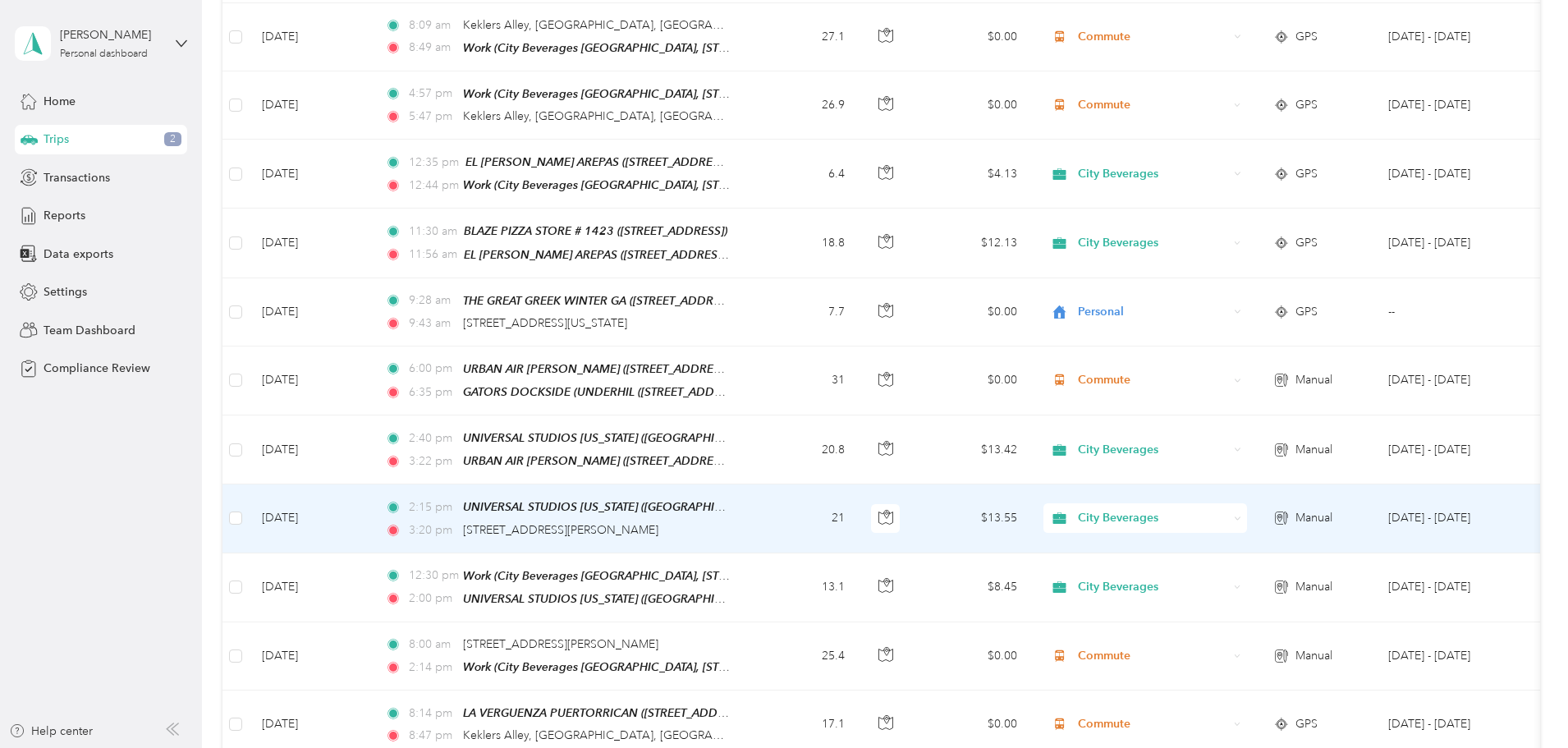
click at [249, 514] on td at bounding box center [235, 519] width 26 height 68
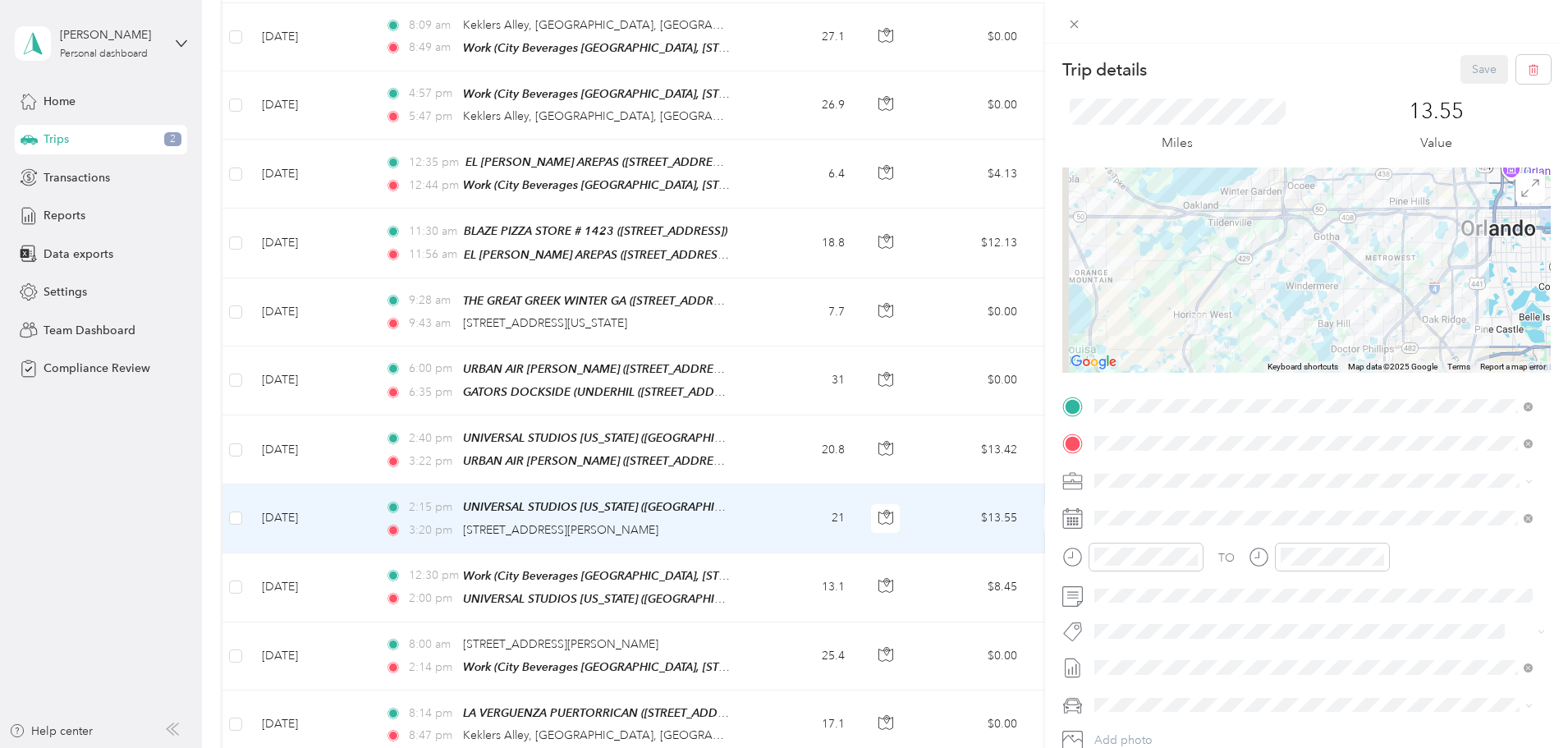
click at [348, 508] on div "Trip details Save This trip cannot be edited because it is either under review,…" at bounding box center [784, 374] width 1568 height 748
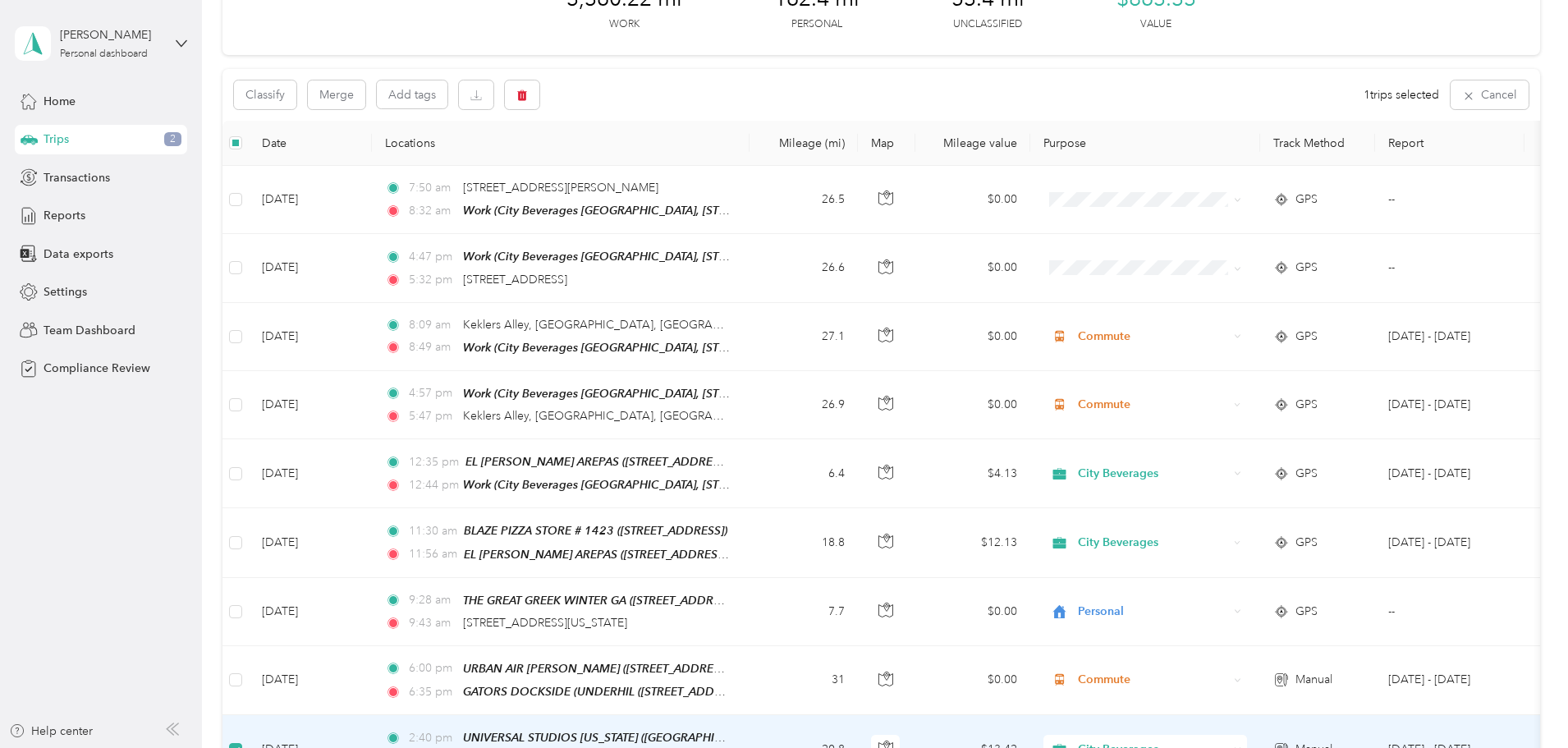
scroll to position [81, 0]
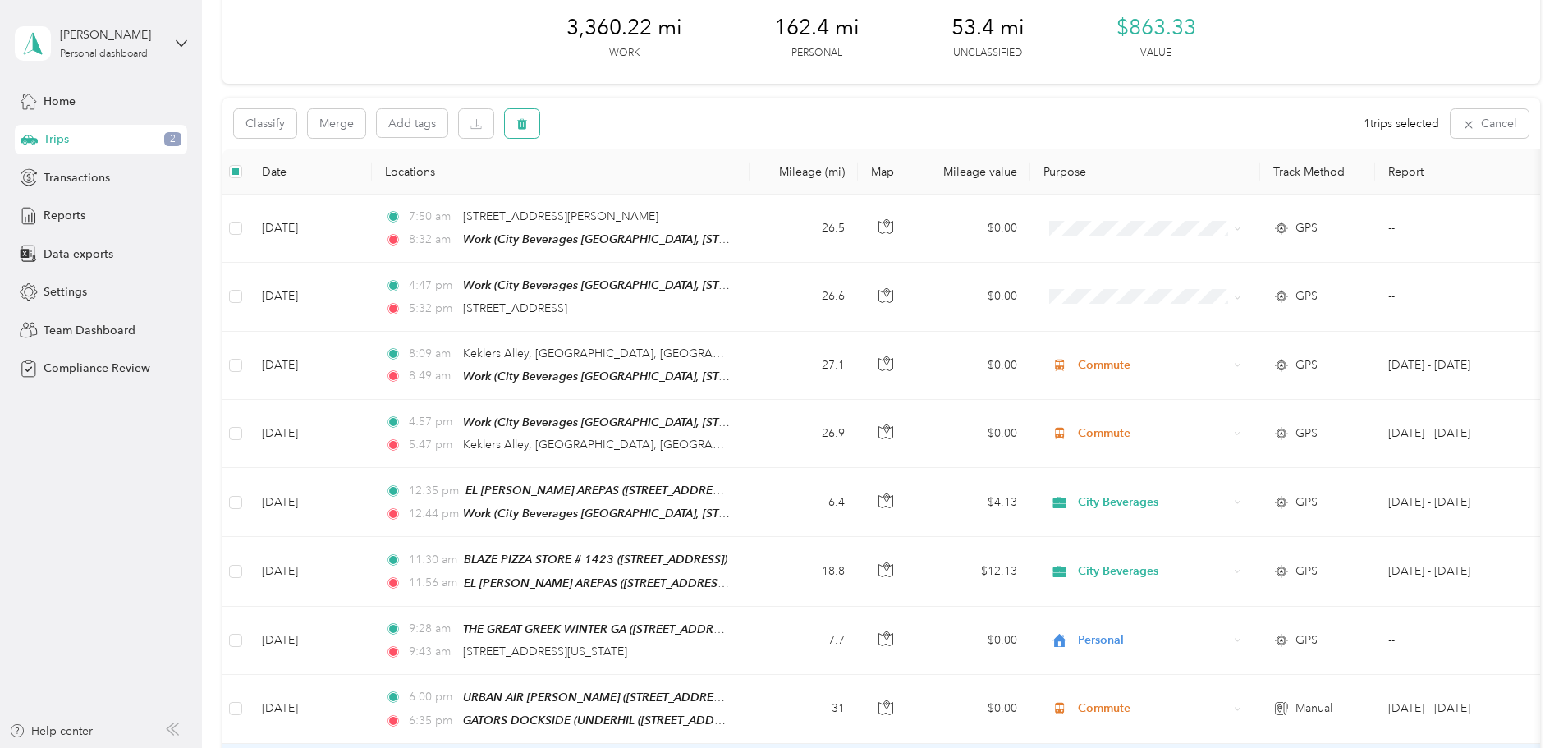
click at [528, 124] on icon "button" at bounding box center [523, 124] width 12 height 12
click at [756, 191] on button "Yes" at bounding box center [754, 192] width 32 height 26
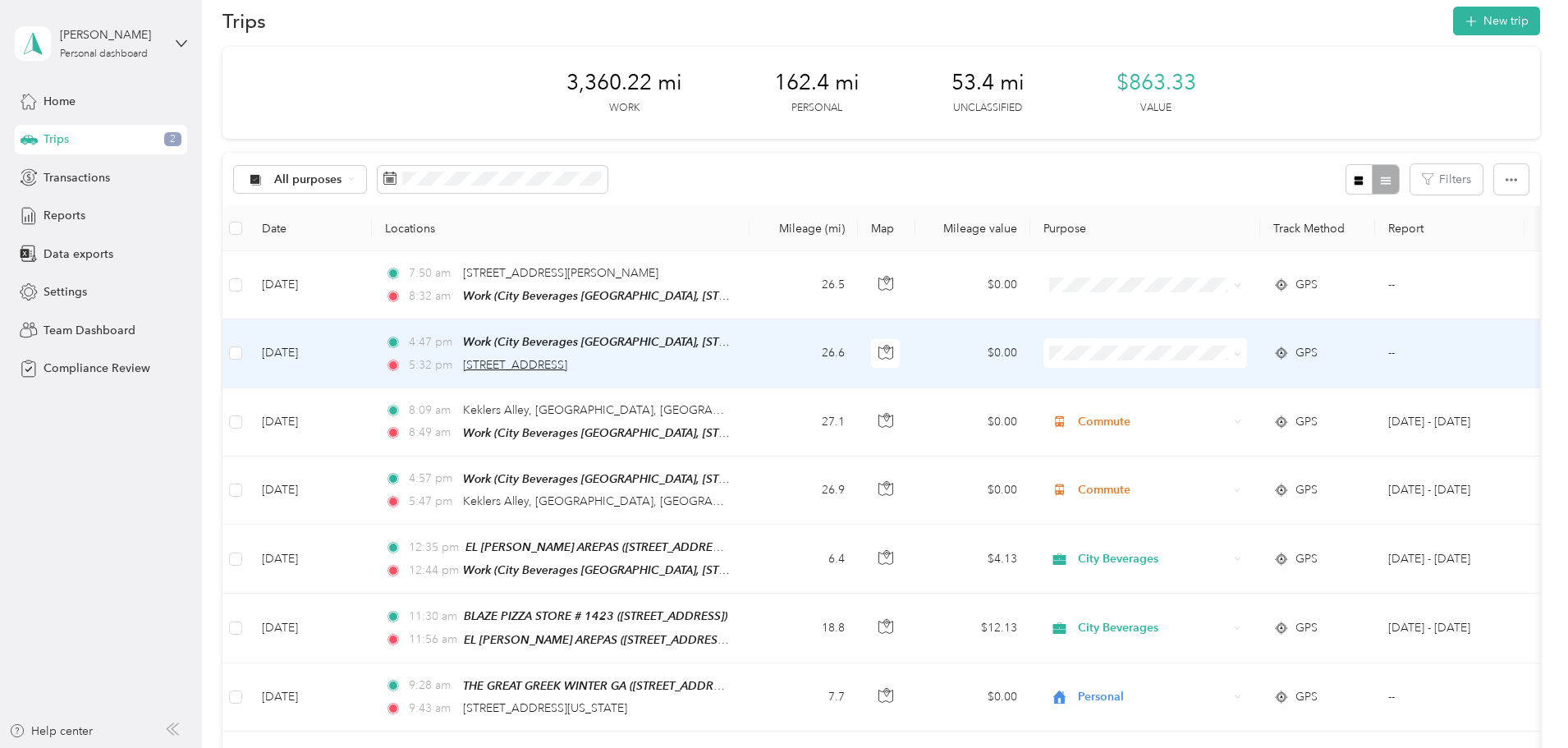
scroll to position [0, 0]
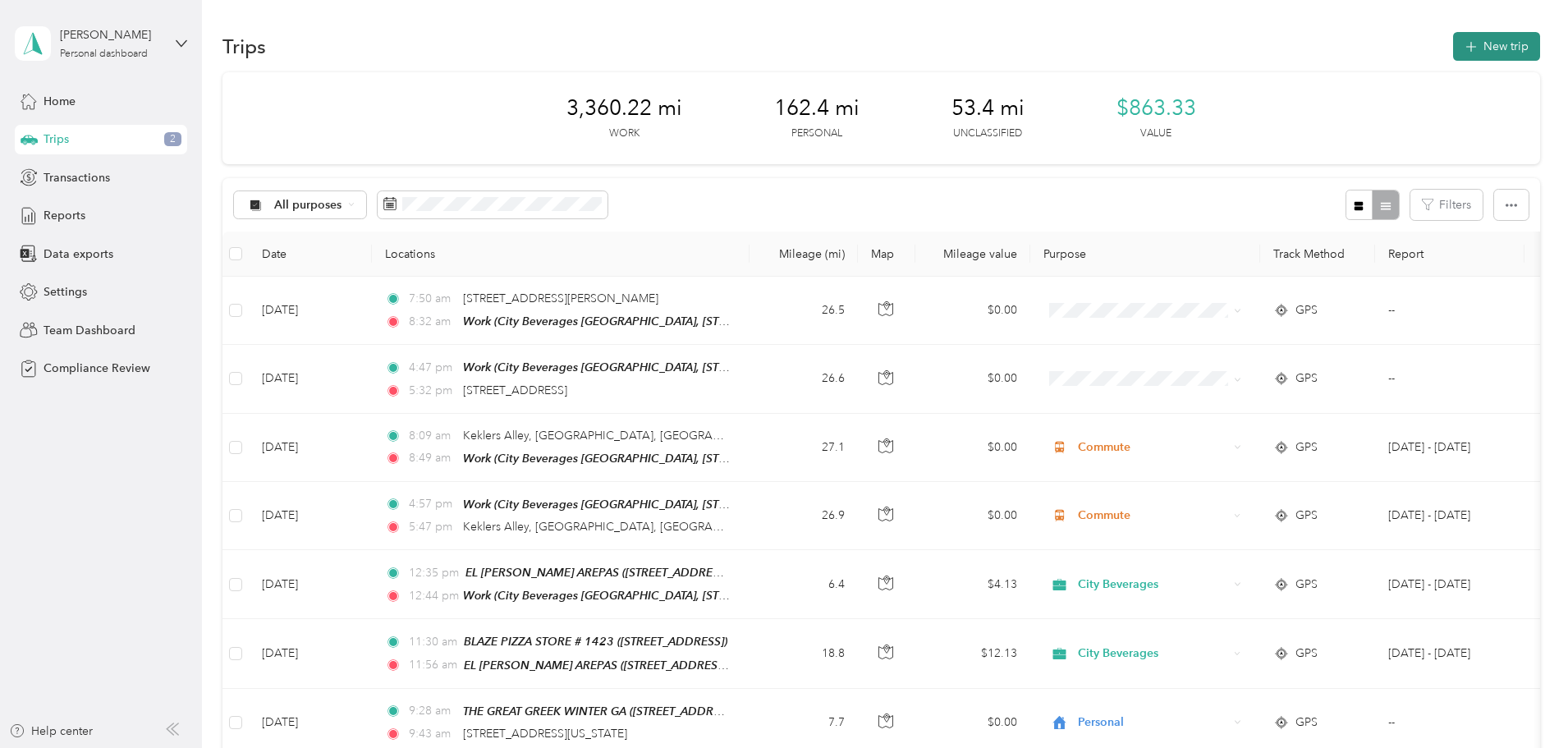
click at [1454, 49] on button "New trip" at bounding box center [1497, 46] width 87 height 29
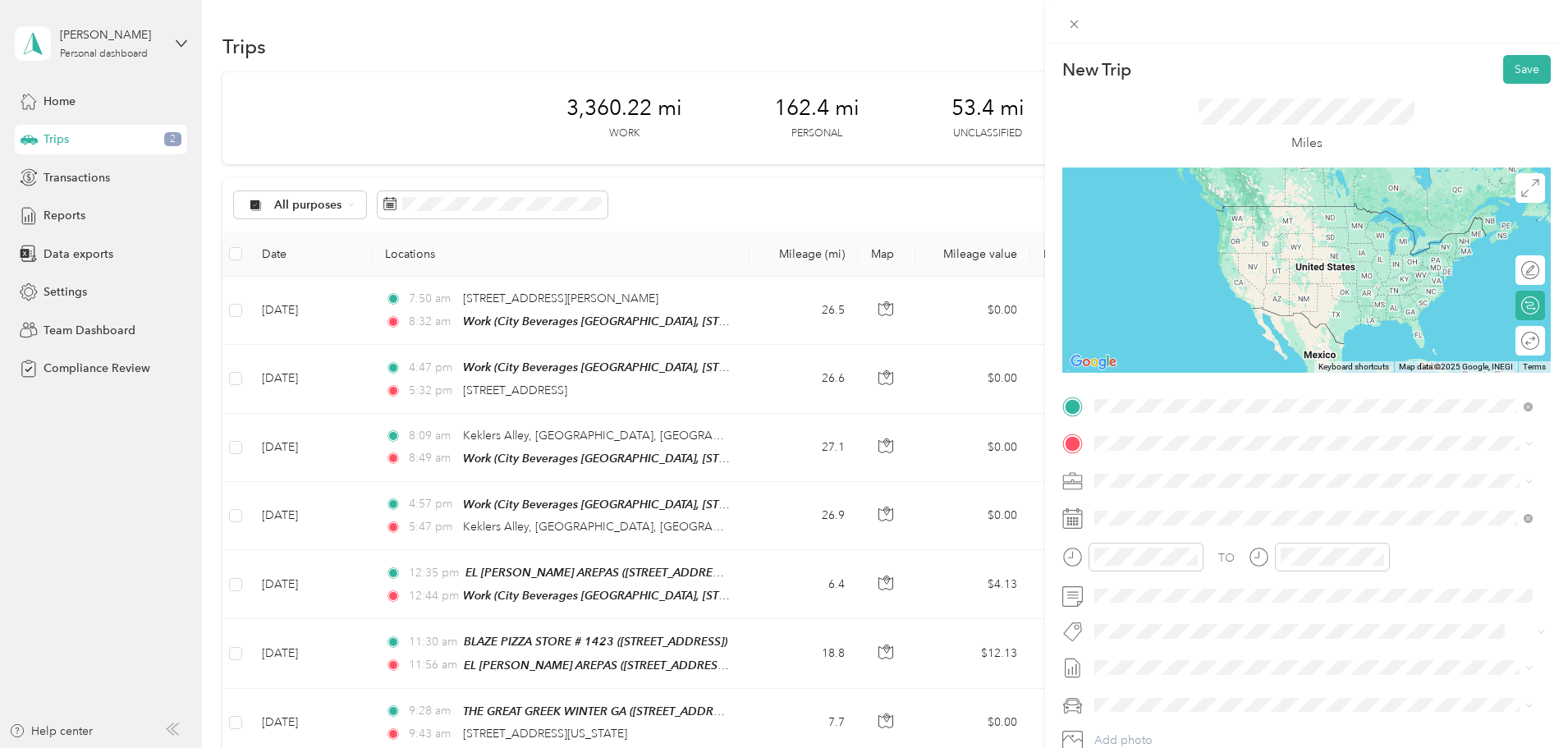
click at [1204, 469] on strong "URBAN AIR [PERSON_NAME]" at bounding box center [1263, 474] width 162 height 15
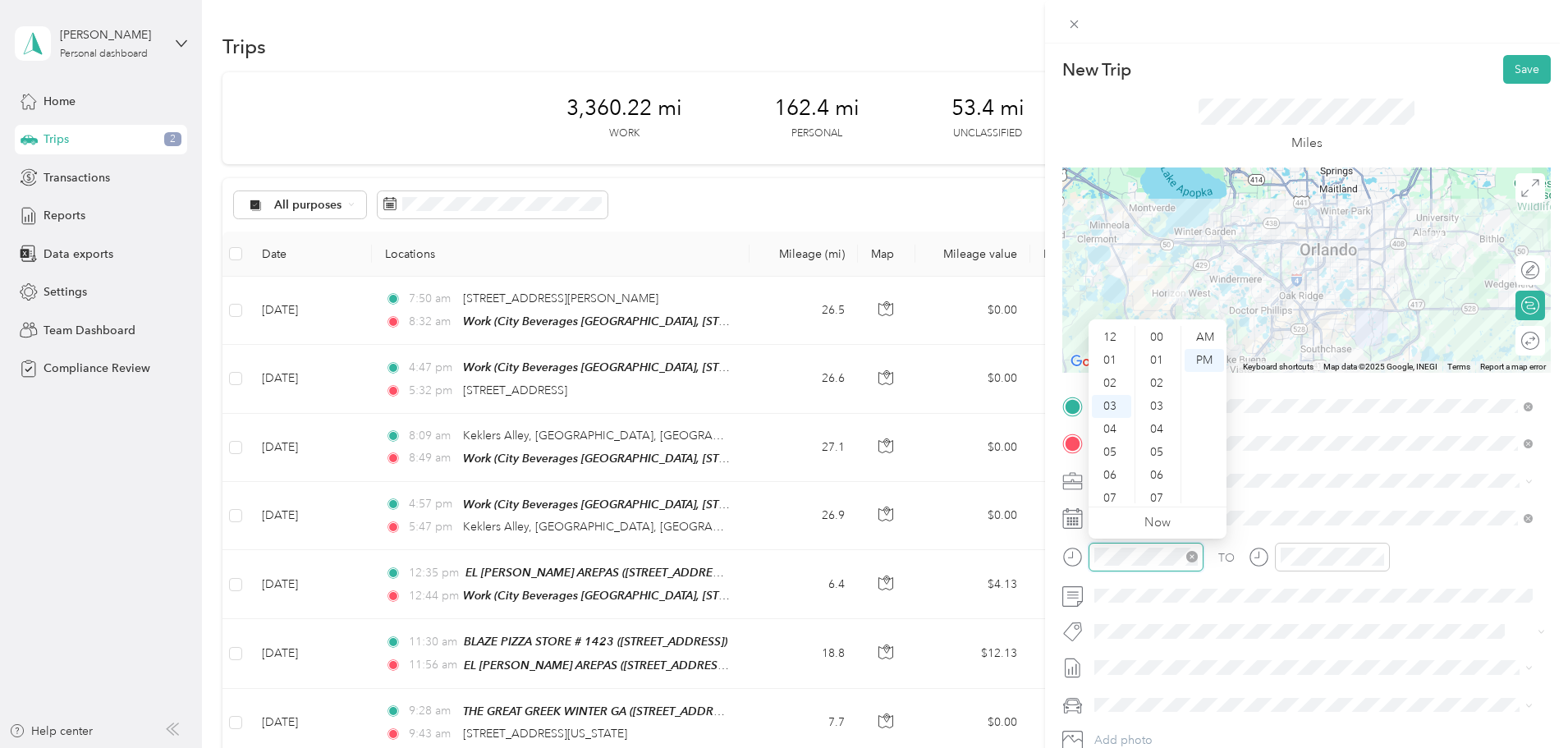
scroll to position [966, 0]
click at [1160, 334] on div "42" at bounding box center [1158, 337] width 39 height 23
click at [1294, 503] on div "TO Add photo" at bounding box center [1306, 592] width 488 height 397
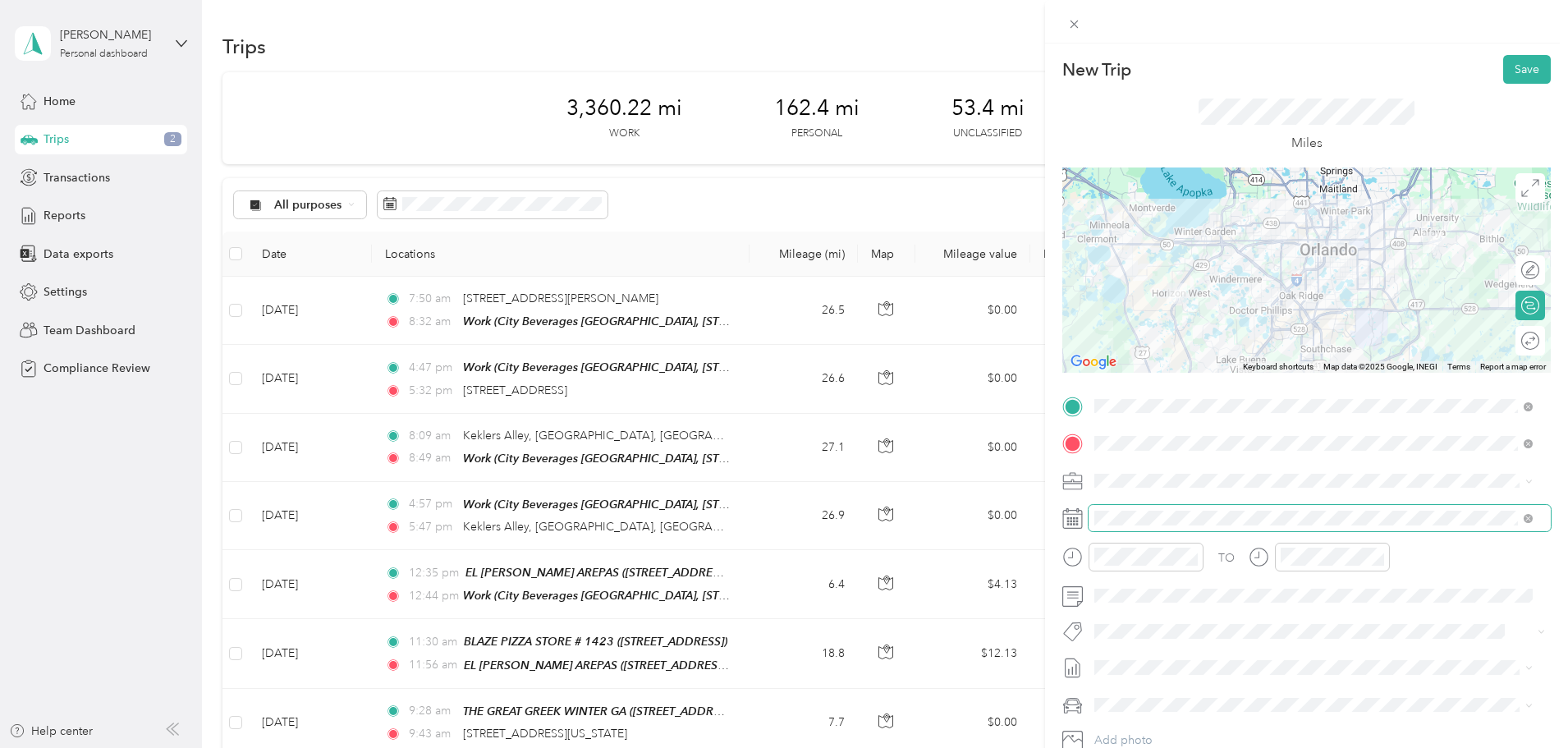
click at [1186, 509] on span at bounding box center [1320, 518] width 462 height 26
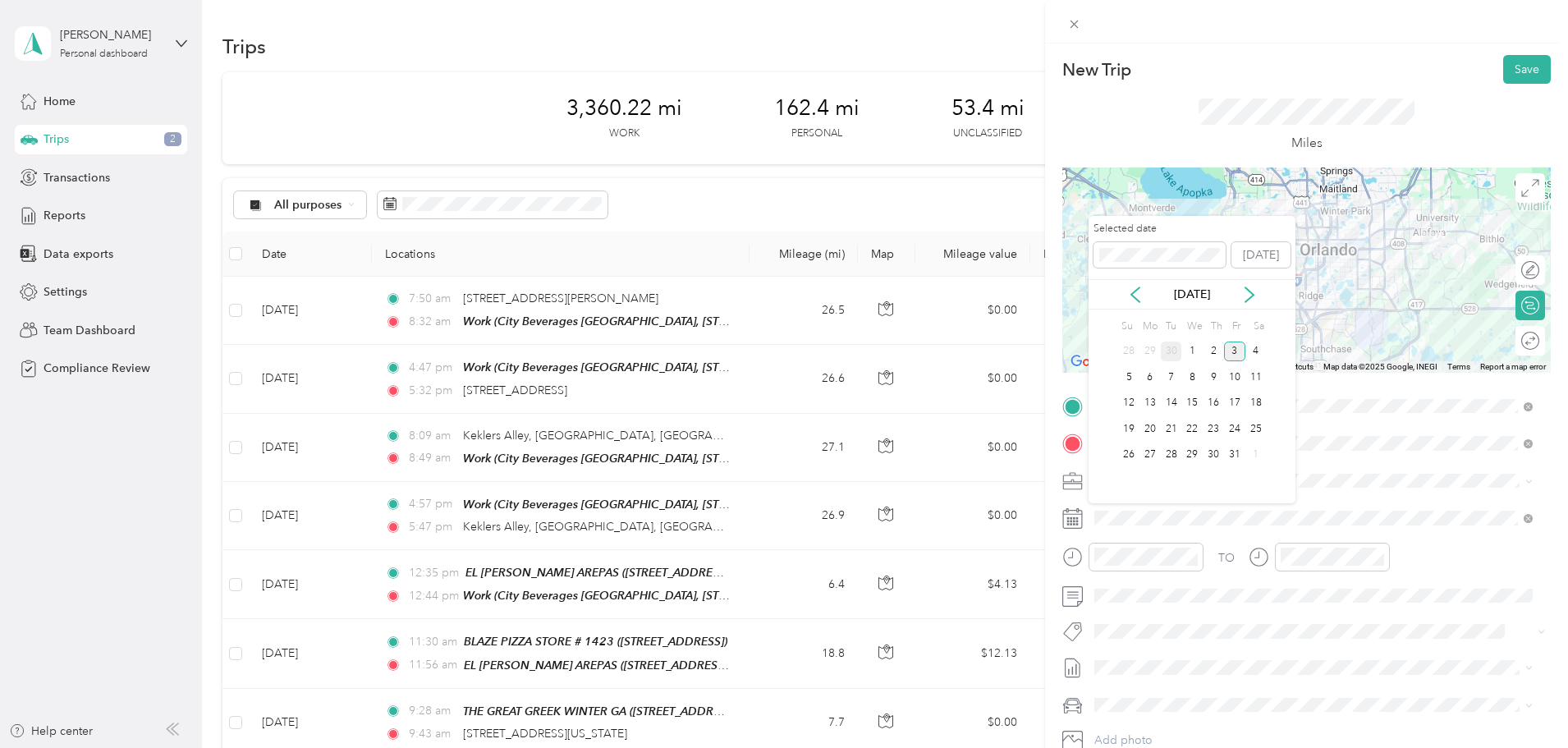
click at [1176, 354] on div "30" at bounding box center [1171, 352] width 21 height 20
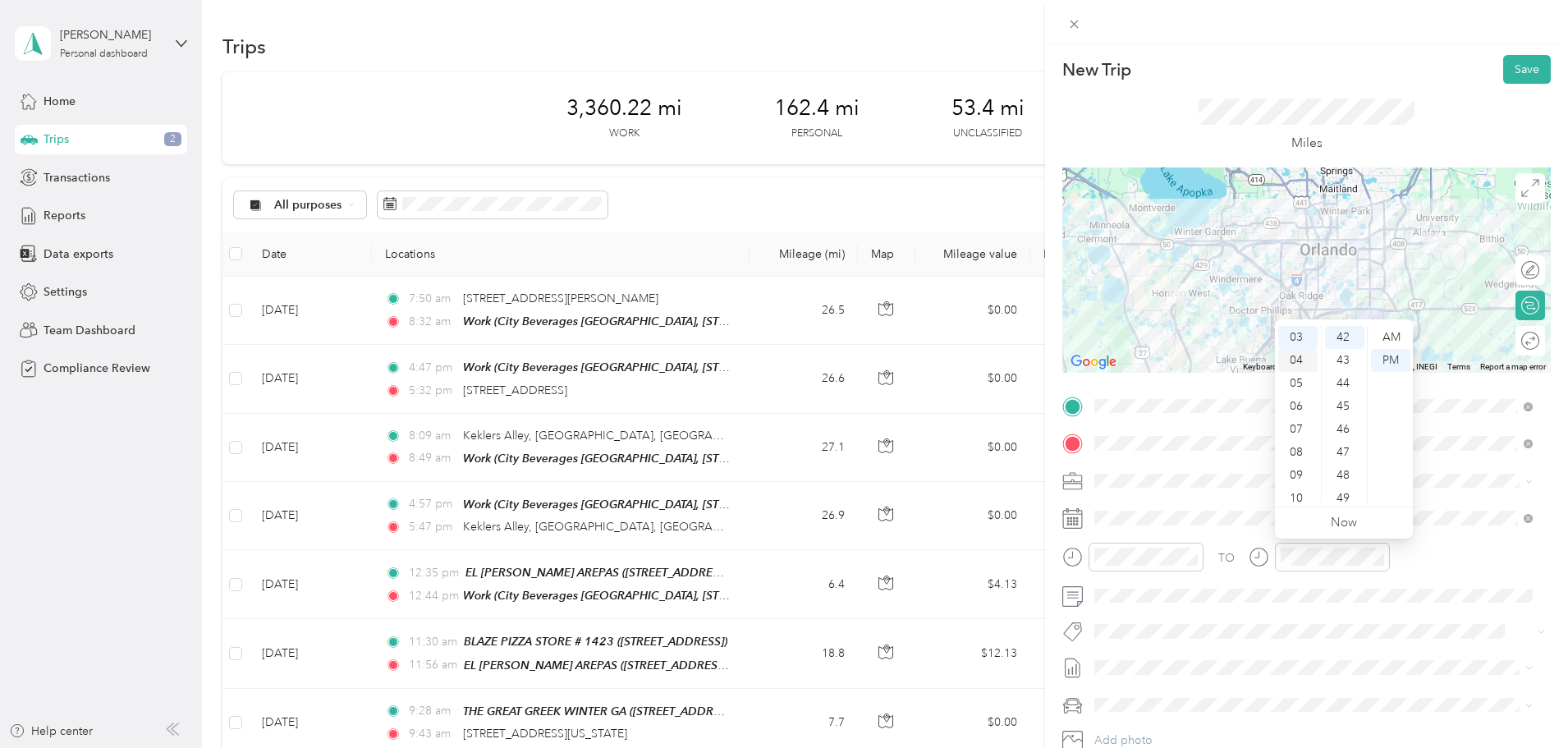
click at [1298, 363] on div "04" at bounding box center [1297, 360] width 39 height 23
click at [1341, 408] on div "20" at bounding box center [1344, 406] width 39 height 23
click at [1513, 61] on button "Save" at bounding box center [1527, 69] width 48 height 29
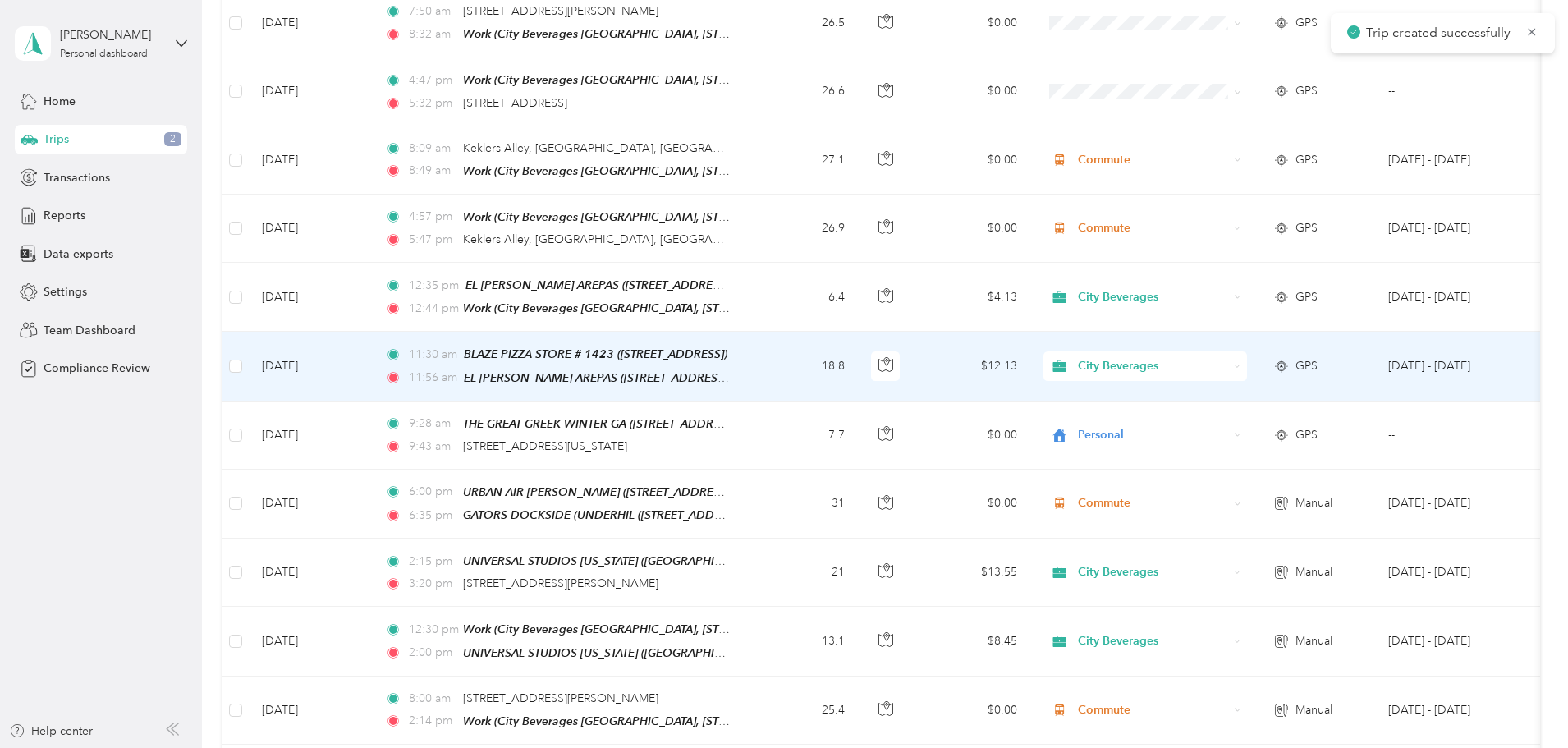
scroll to position [575, 0]
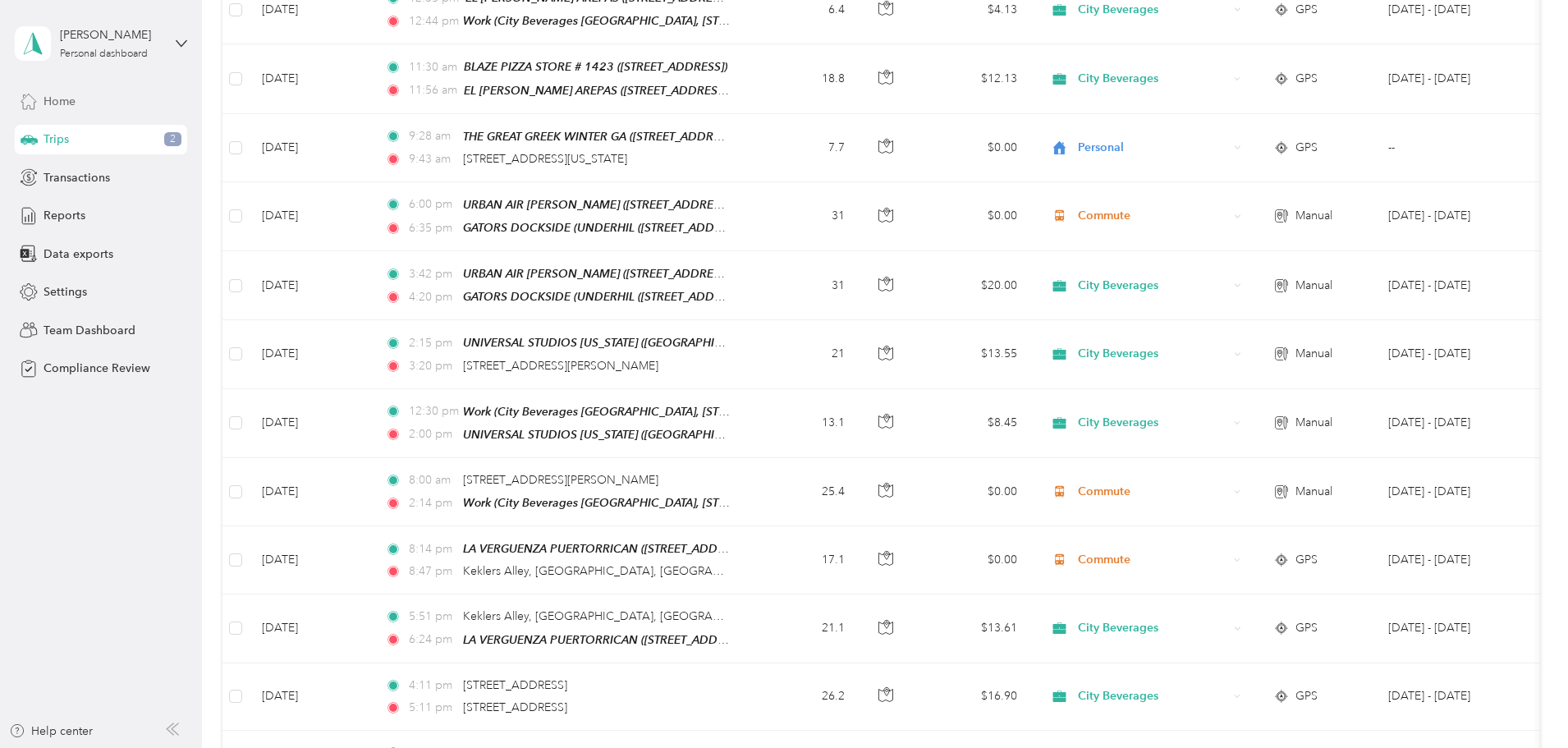
click at [76, 108] on div "Home" at bounding box center [101, 101] width 172 height 29
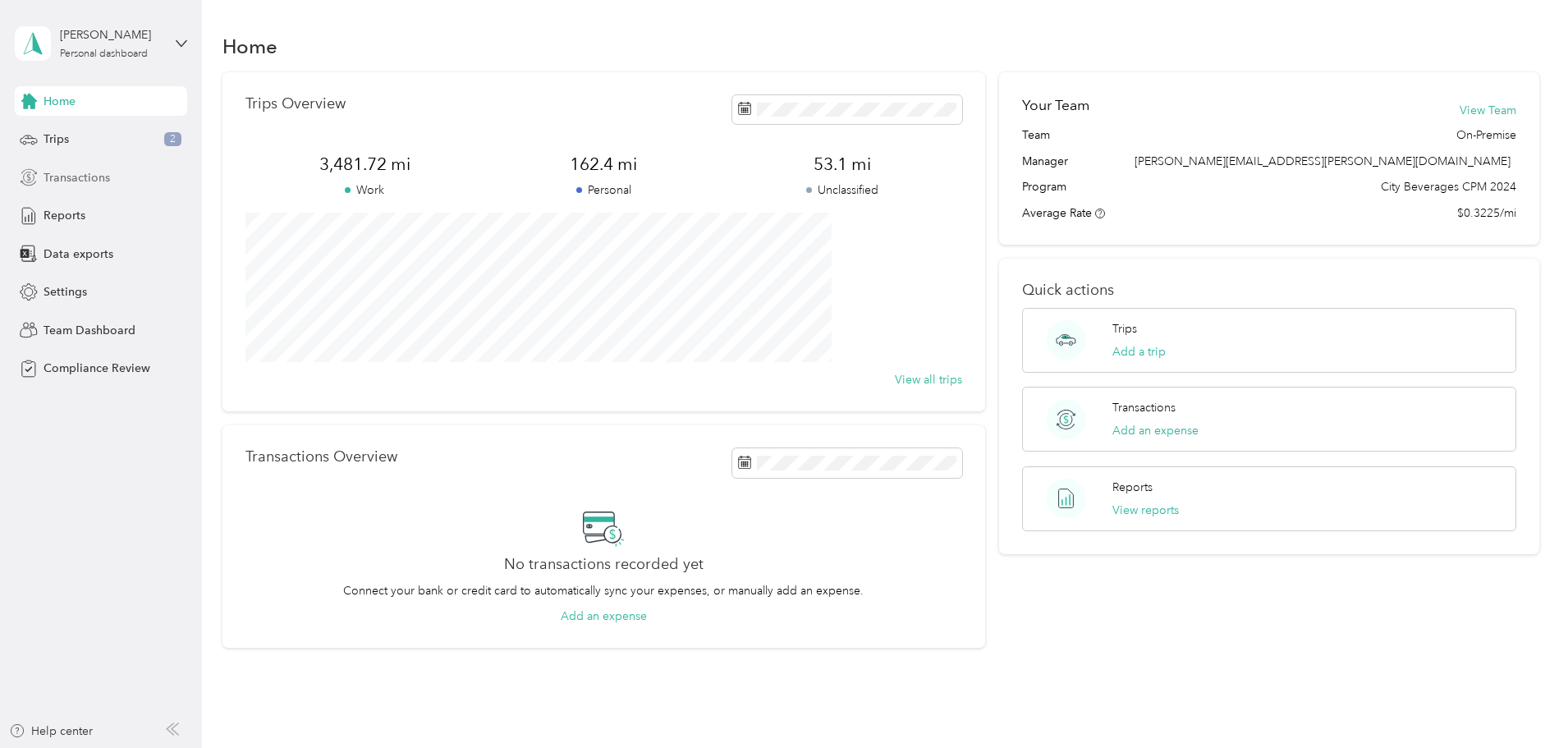
click at [91, 176] on span "Transactions" at bounding box center [76, 177] width 66 height 18
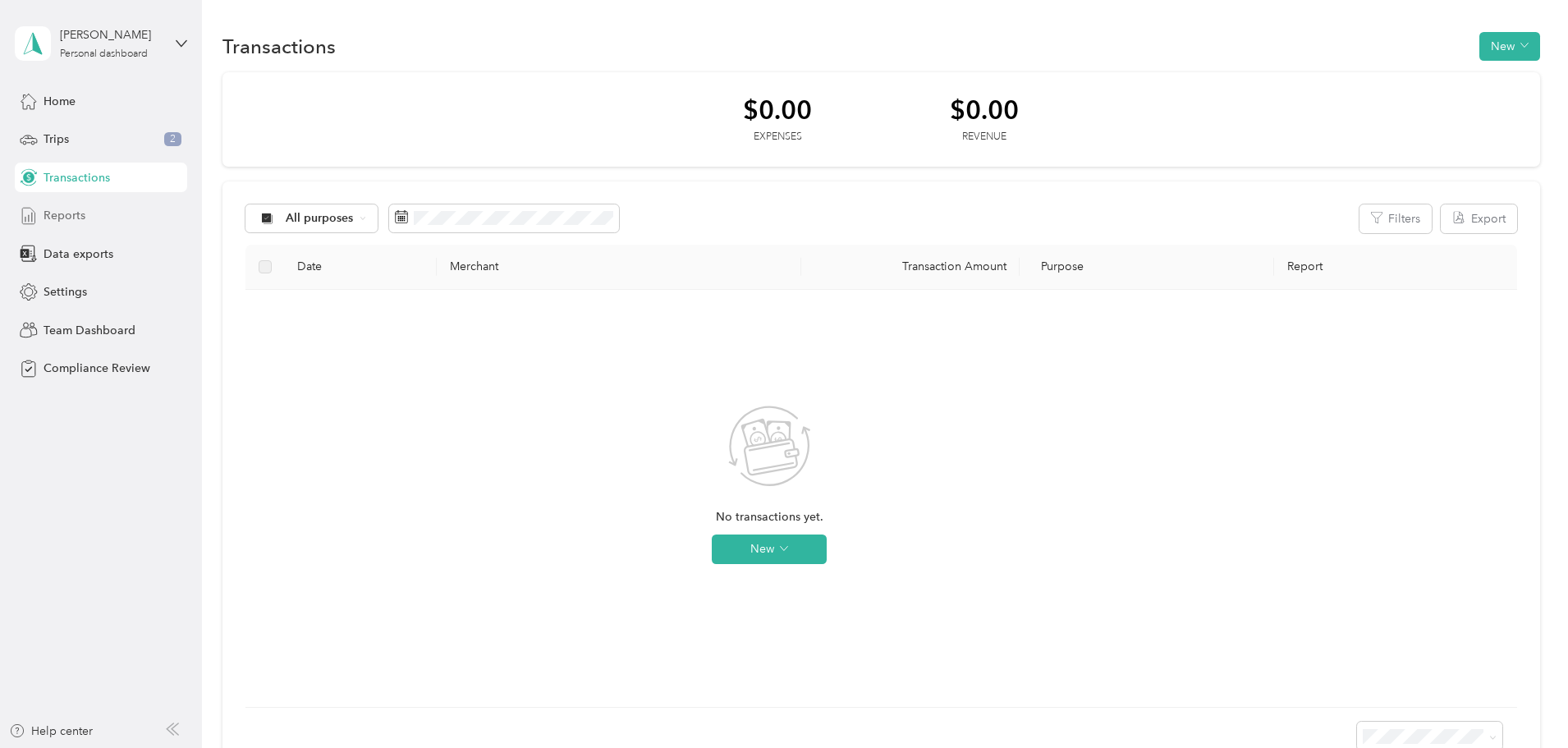
click at [68, 222] on span "Reports" at bounding box center [65, 215] width 42 height 18
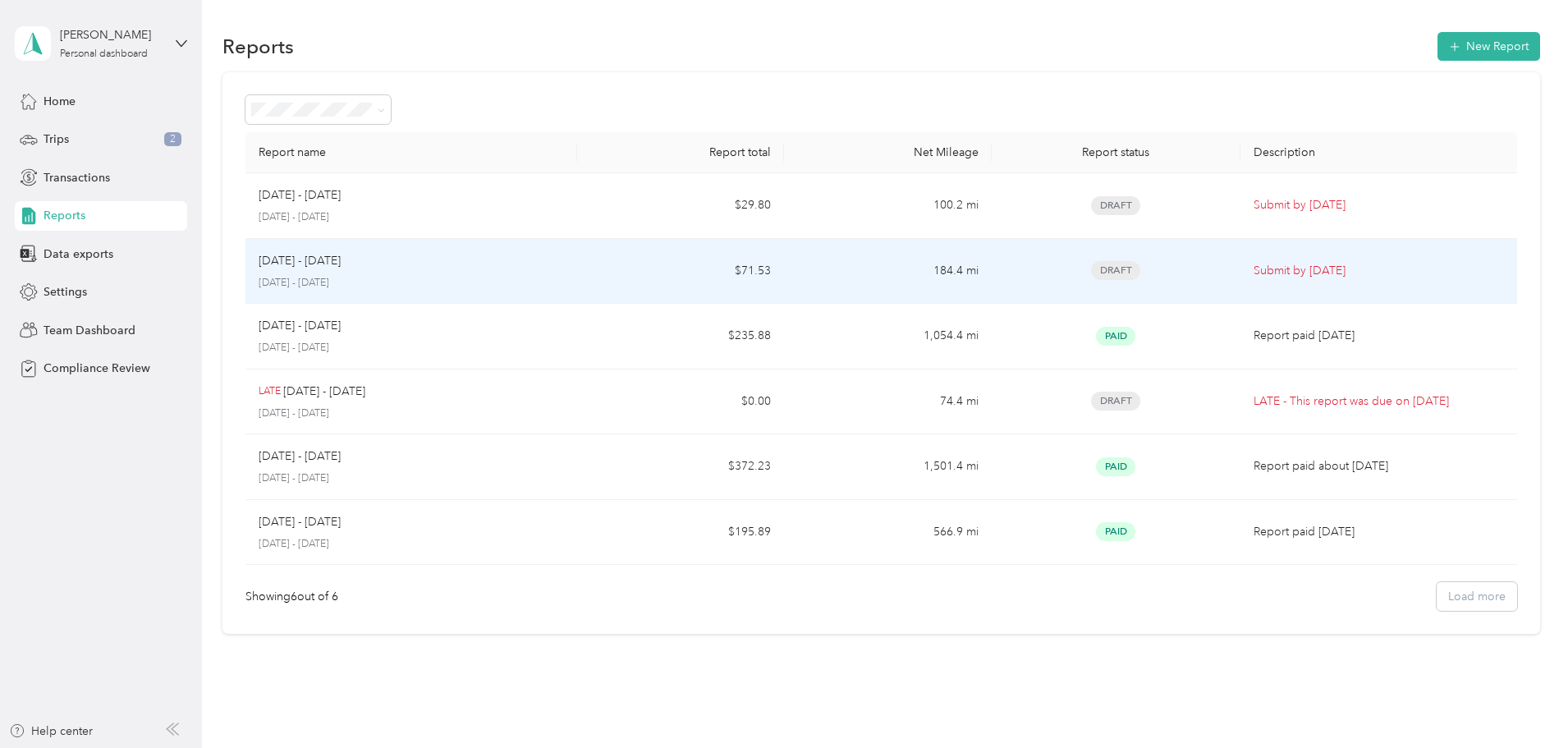
click at [1313, 274] on p "Submit by [DATE]" at bounding box center [1379, 271] width 250 height 18
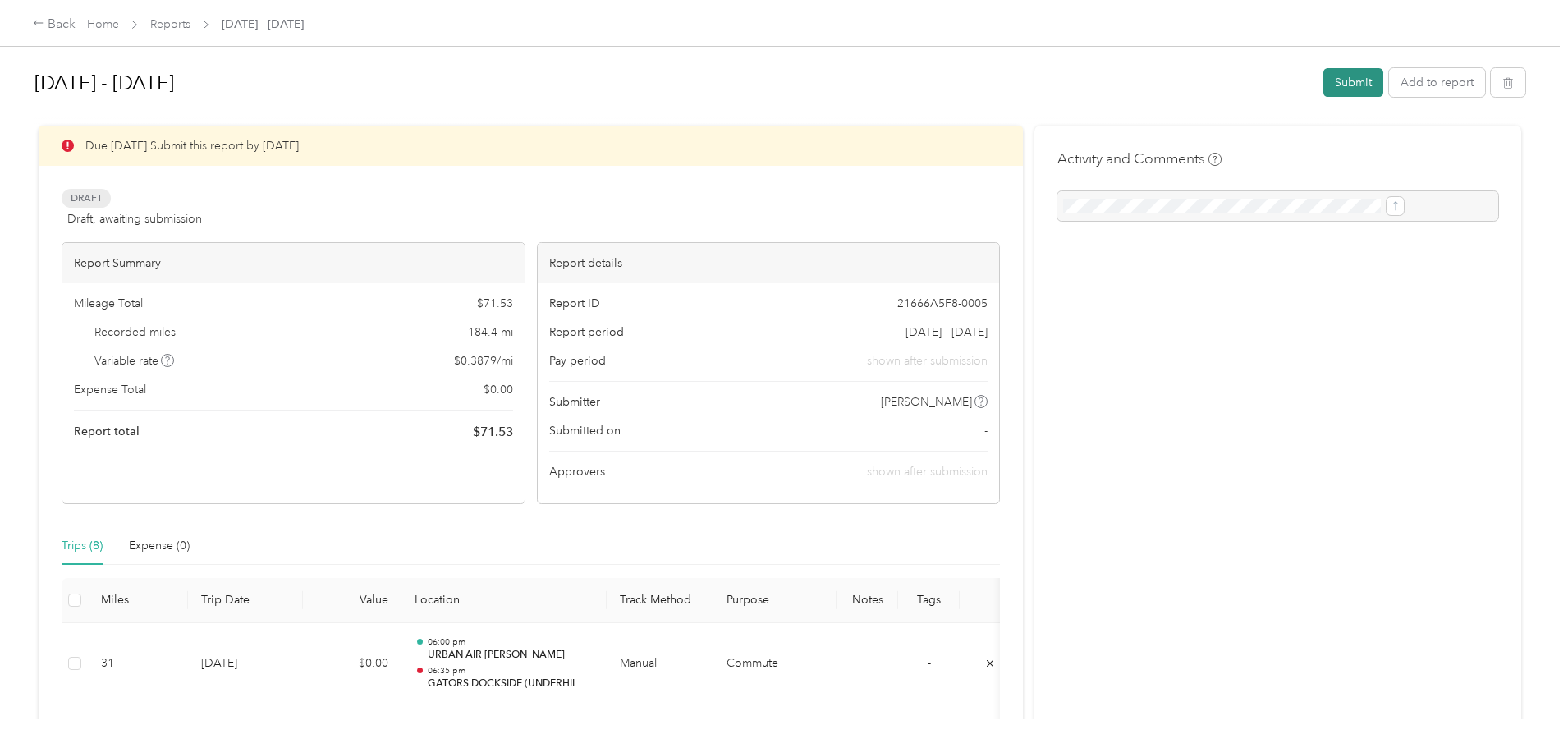
click at [1323, 84] on button "Submit" at bounding box center [1353, 82] width 60 height 29
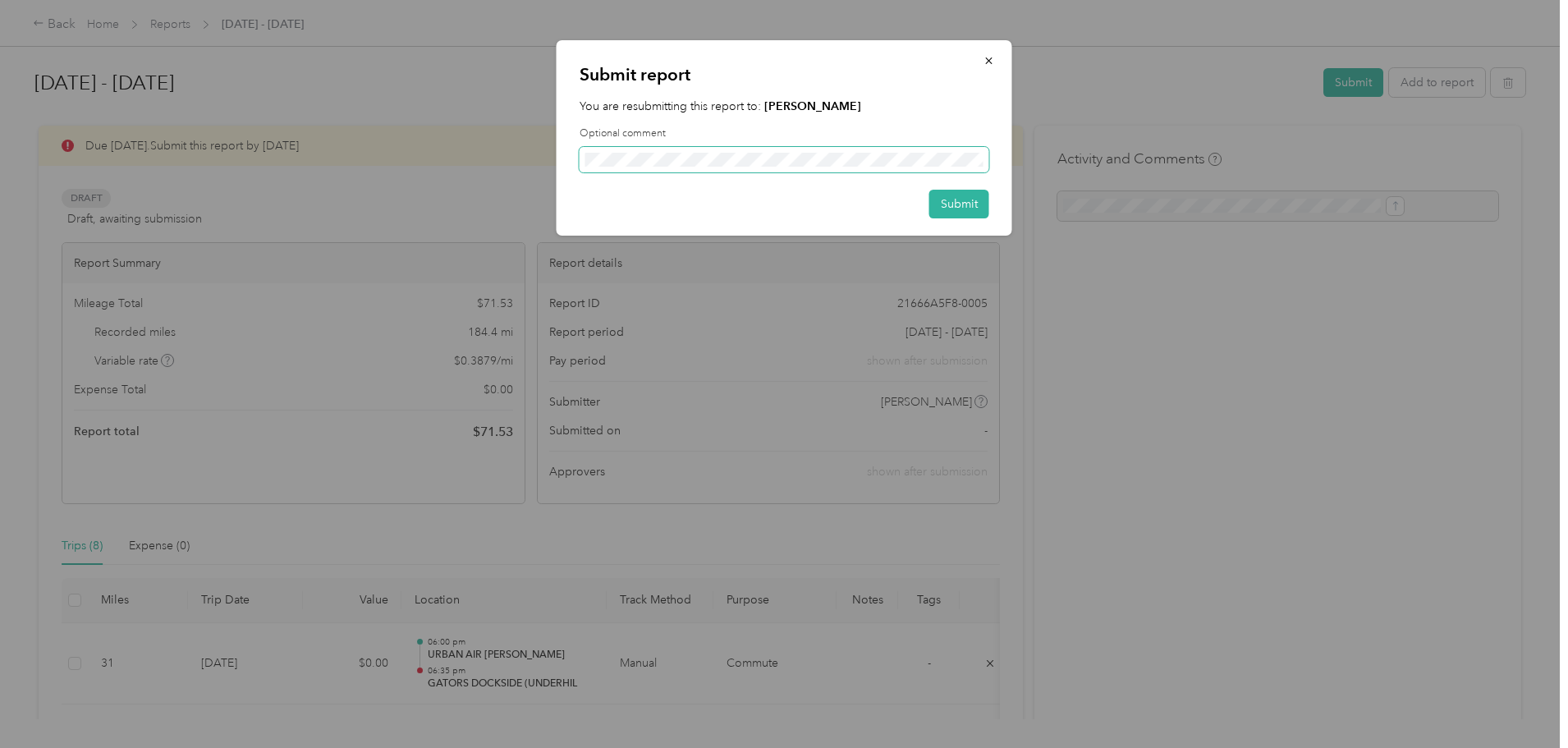
click at [845, 171] on span at bounding box center [785, 160] width 410 height 26
click at [963, 200] on button "Submit" at bounding box center [959, 204] width 60 height 29
